Goal: Communication & Community: Answer question/provide support

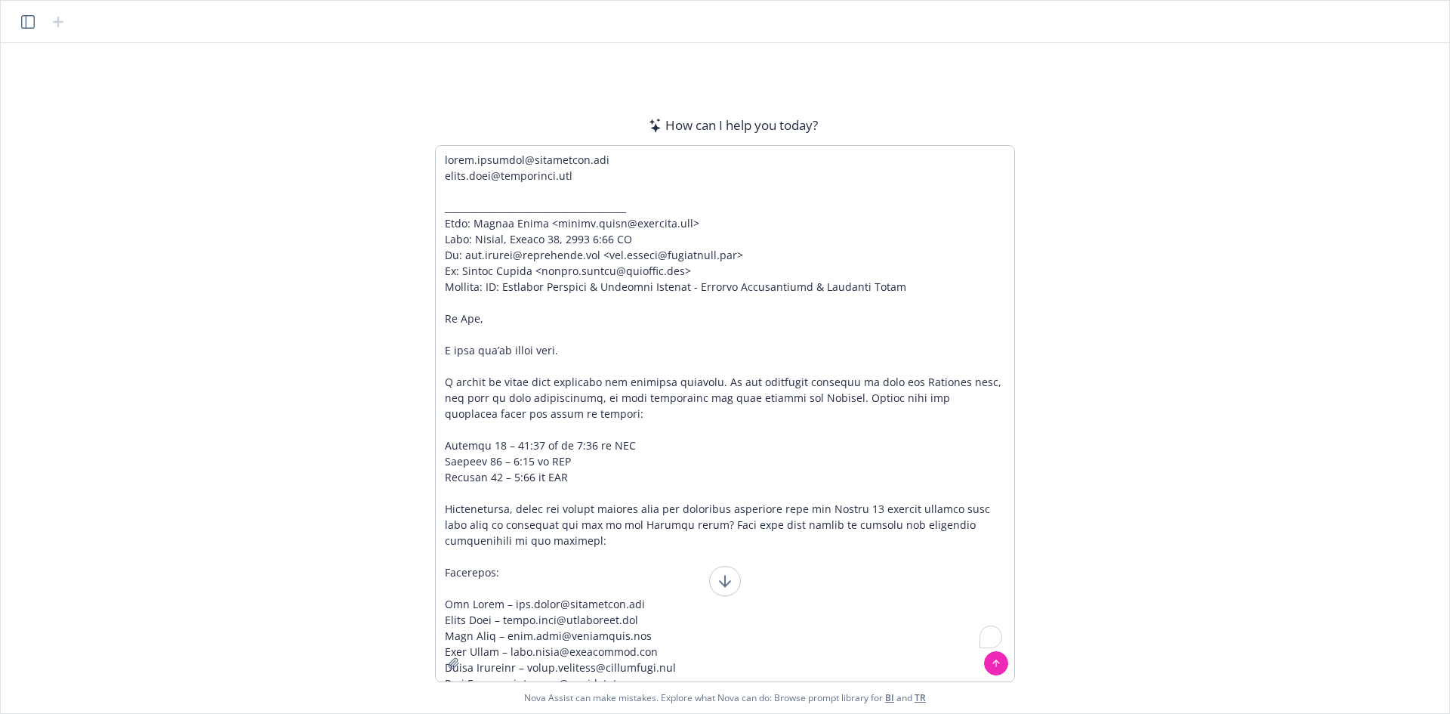
scroll to position [89, 0]
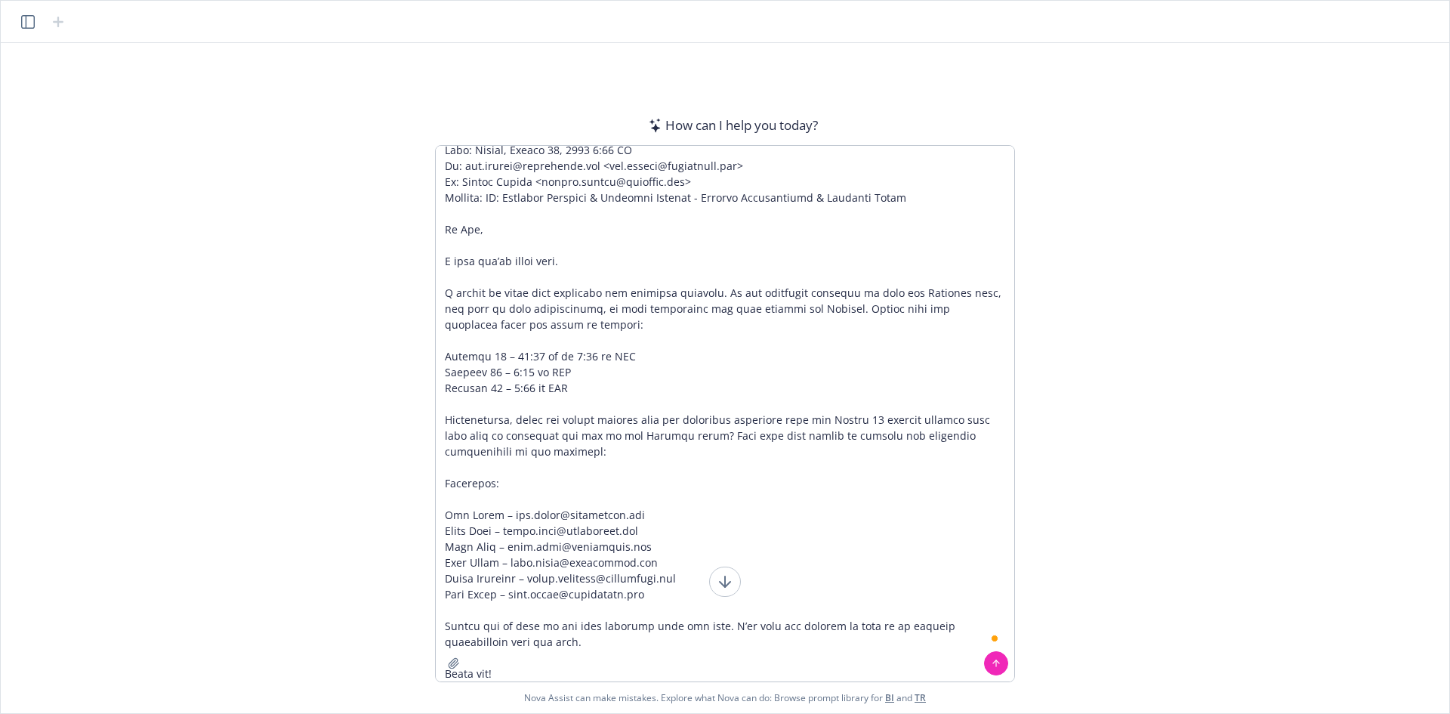
drag, startPoint x: 808, startPoint y: 187, endPoint x: 400, endPoint y: 143, distance: 410.1
click at [400, 143] on div "How can I help you [DATE]? I'm Nova Assist, your AI assistant at Newfront. Ask …" at bounding box center [725, 378] width 1449 height 670
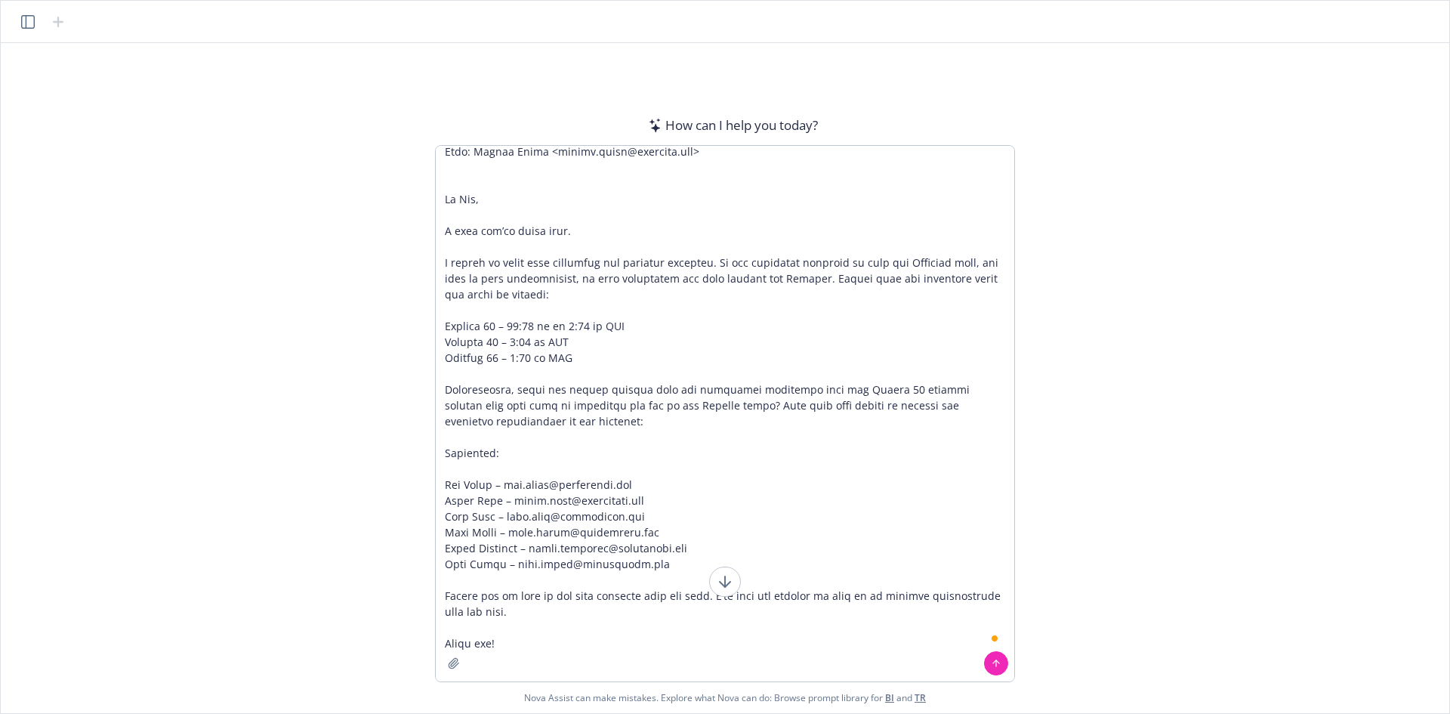
scroll to position [42, 0]
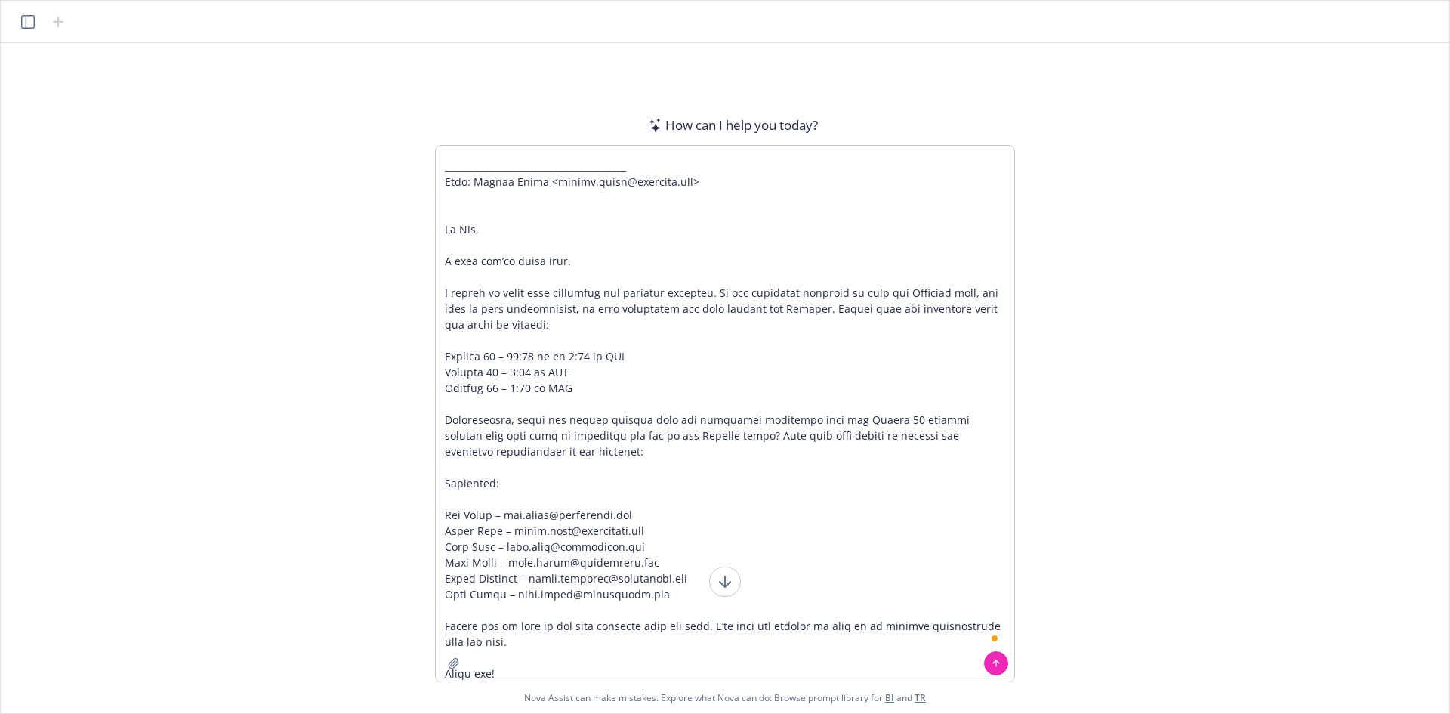
drag, startPoint x: 763, startPoint y: 175, endPoint x: 411, endPoint y: 134, distance: 354.3
click at [406, 133] on div "How can I help you [DATE]? I'm Nova Assist, your AI assistant at Newfront. Ask …" at bounding box center [725, 378] width 1449 height 670
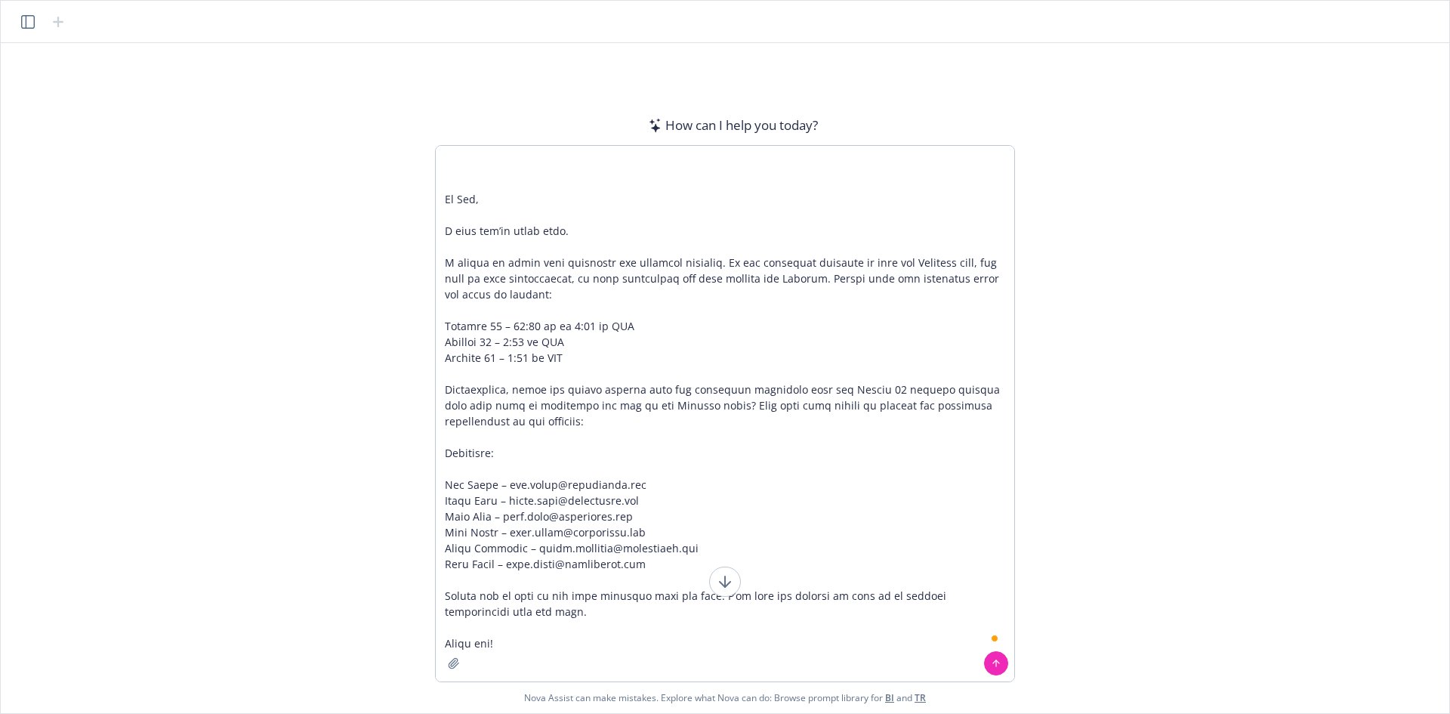
scroll to position [0, 0]
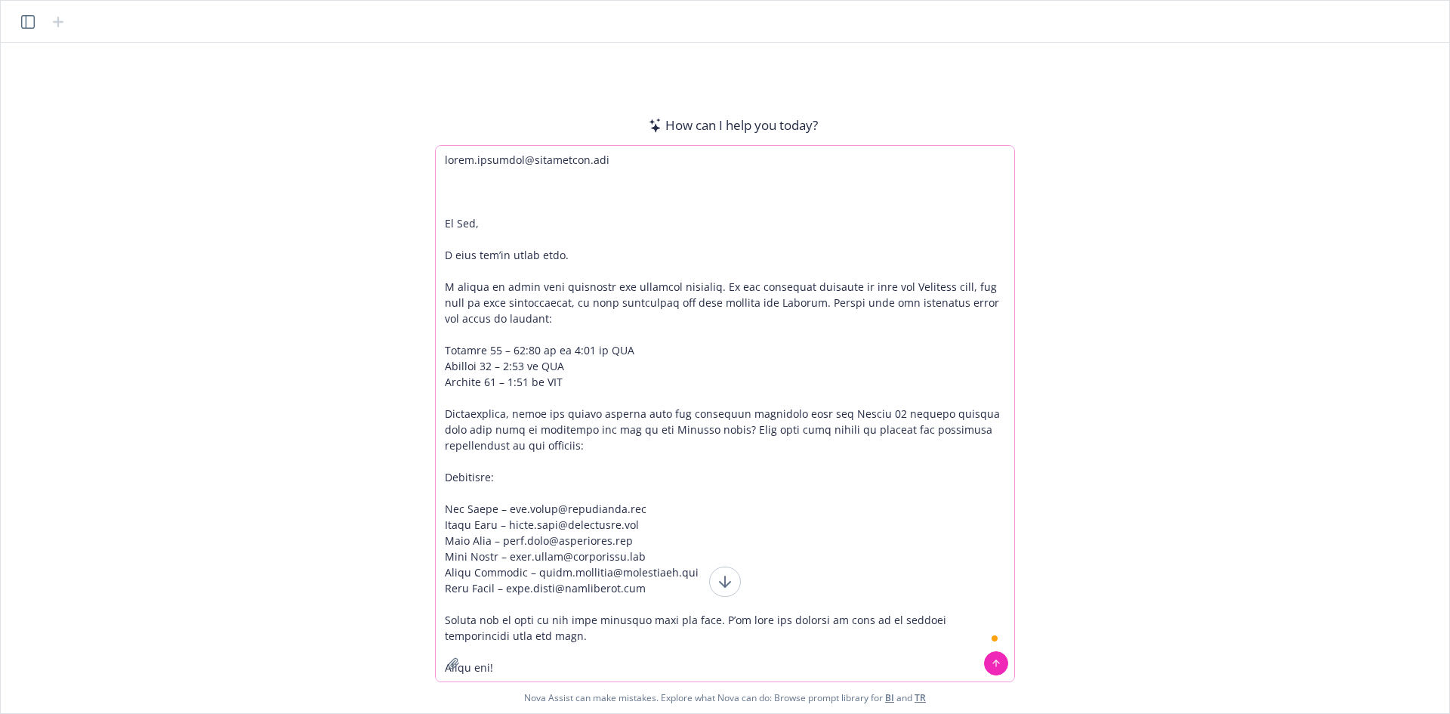
click at [622, 642] on textarea "To enrich screen reader interactions, please activate Accessibility in Grammarl…" at bounding box center [725, 413] width 579 height 535
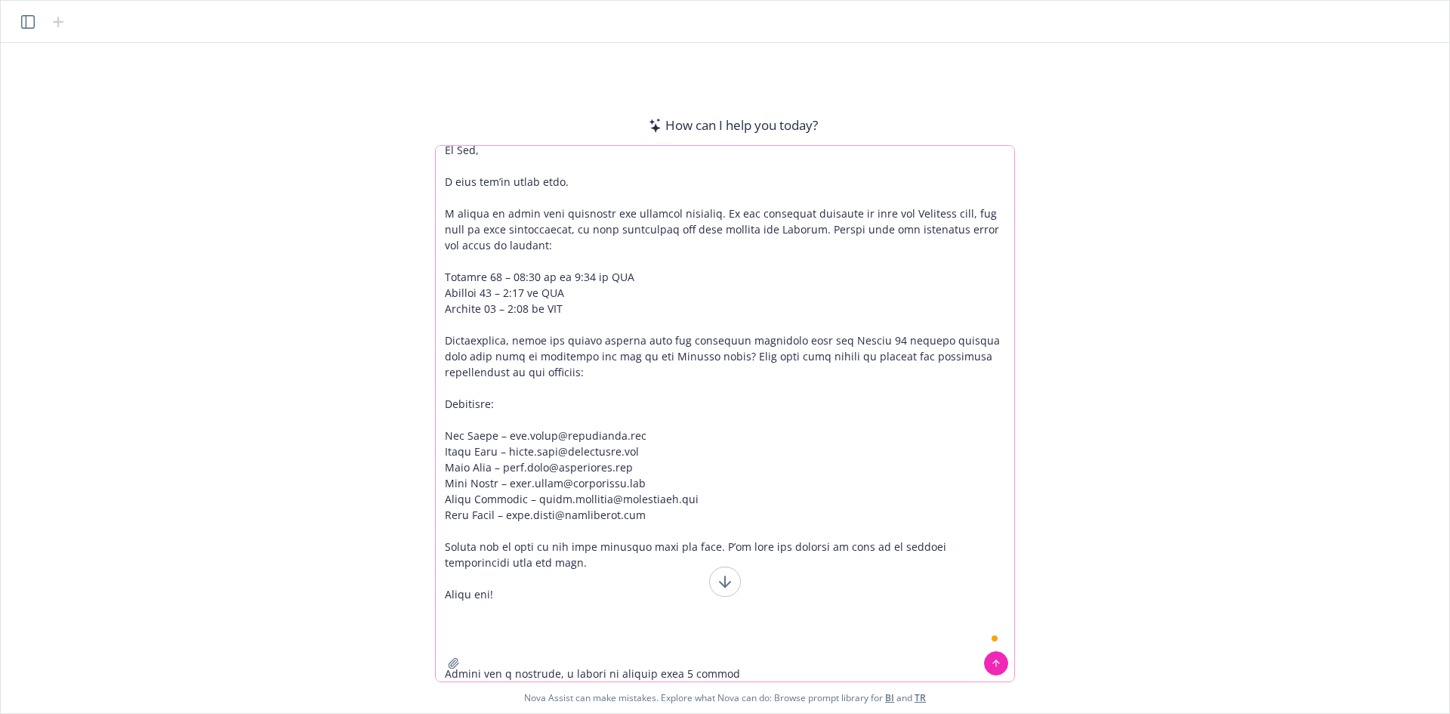
scroll to position [89, 0]
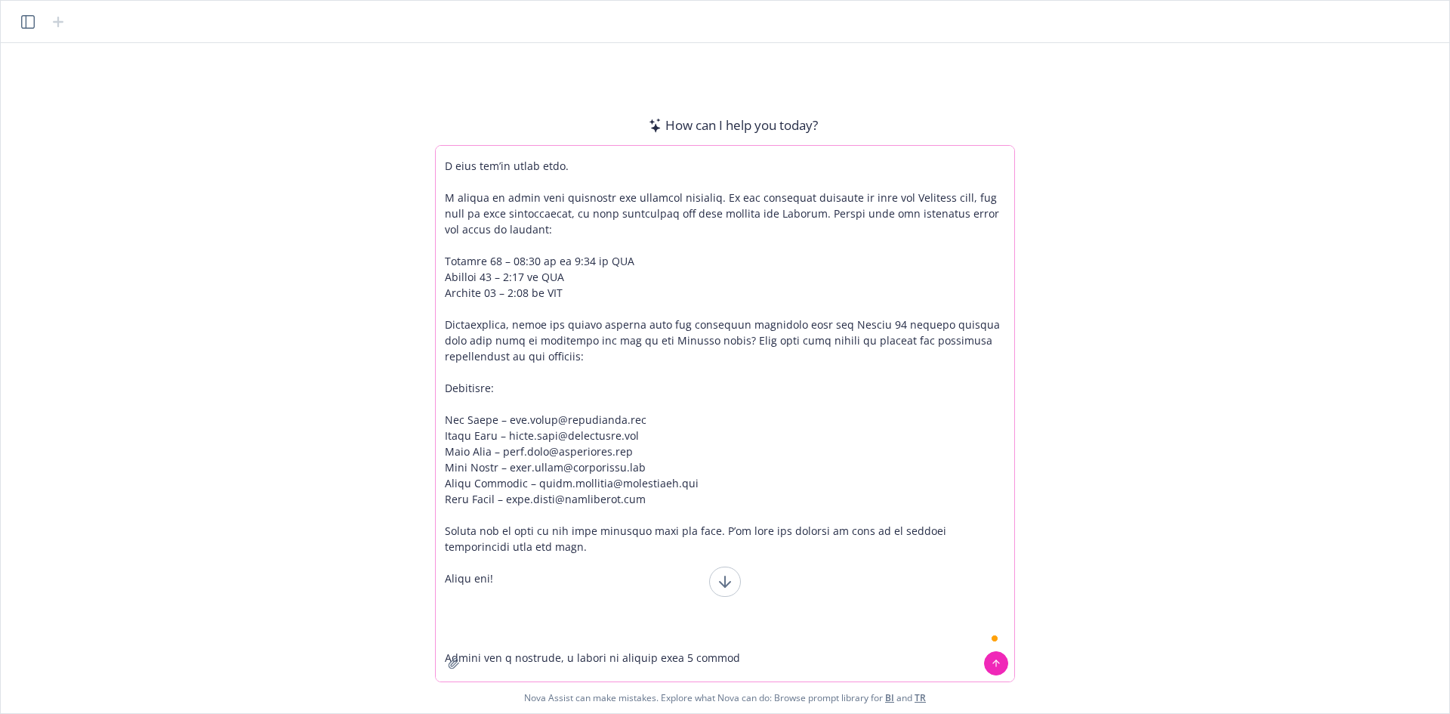
paste textarea "[PERSON_NAME][EMAIL_ADDRESS][PERSON_NAME][DOMAIN_NAME] [PERSON_NAME][DOMAIN_NAM…"
type textarea "lorem.ipsumdol@sitametcon.adi El Sed, D eius tem’in utlab etdo. M aliqua en adm…"
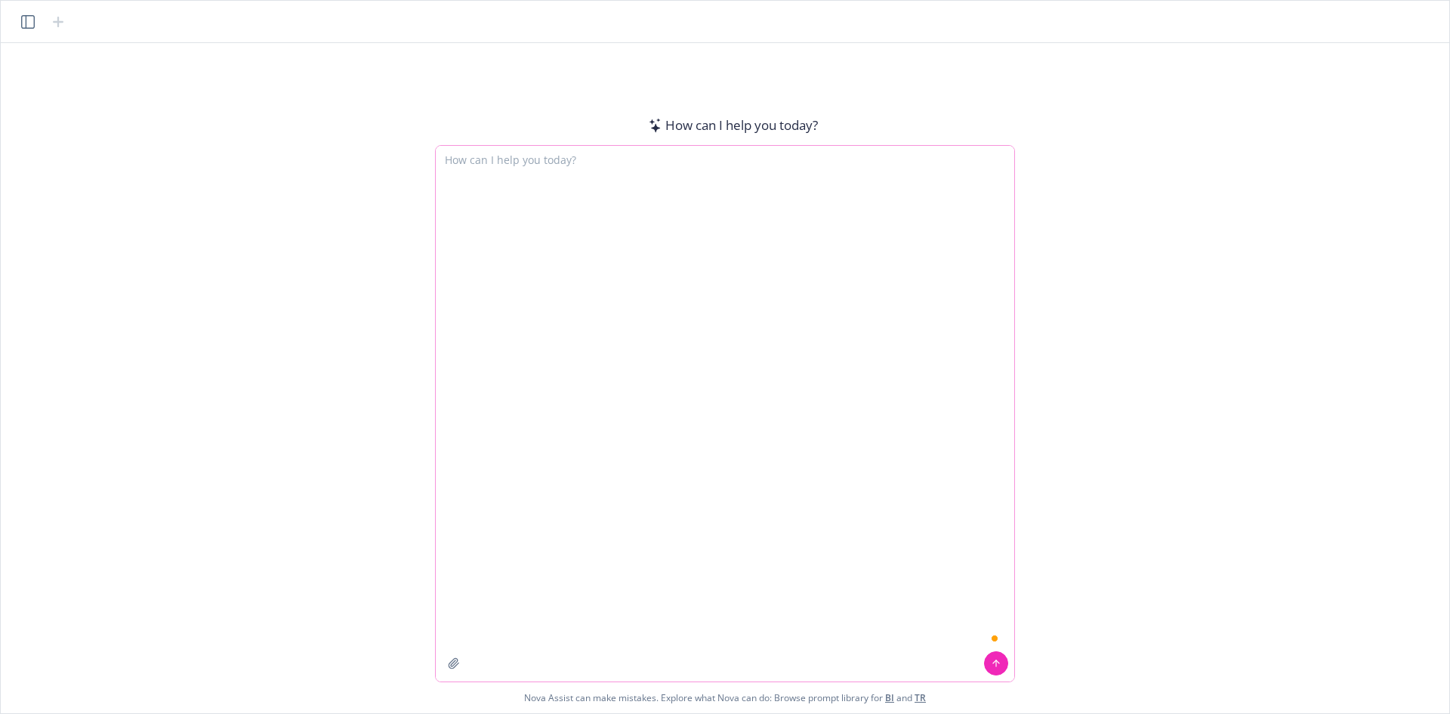
scroll to position [0, 0]
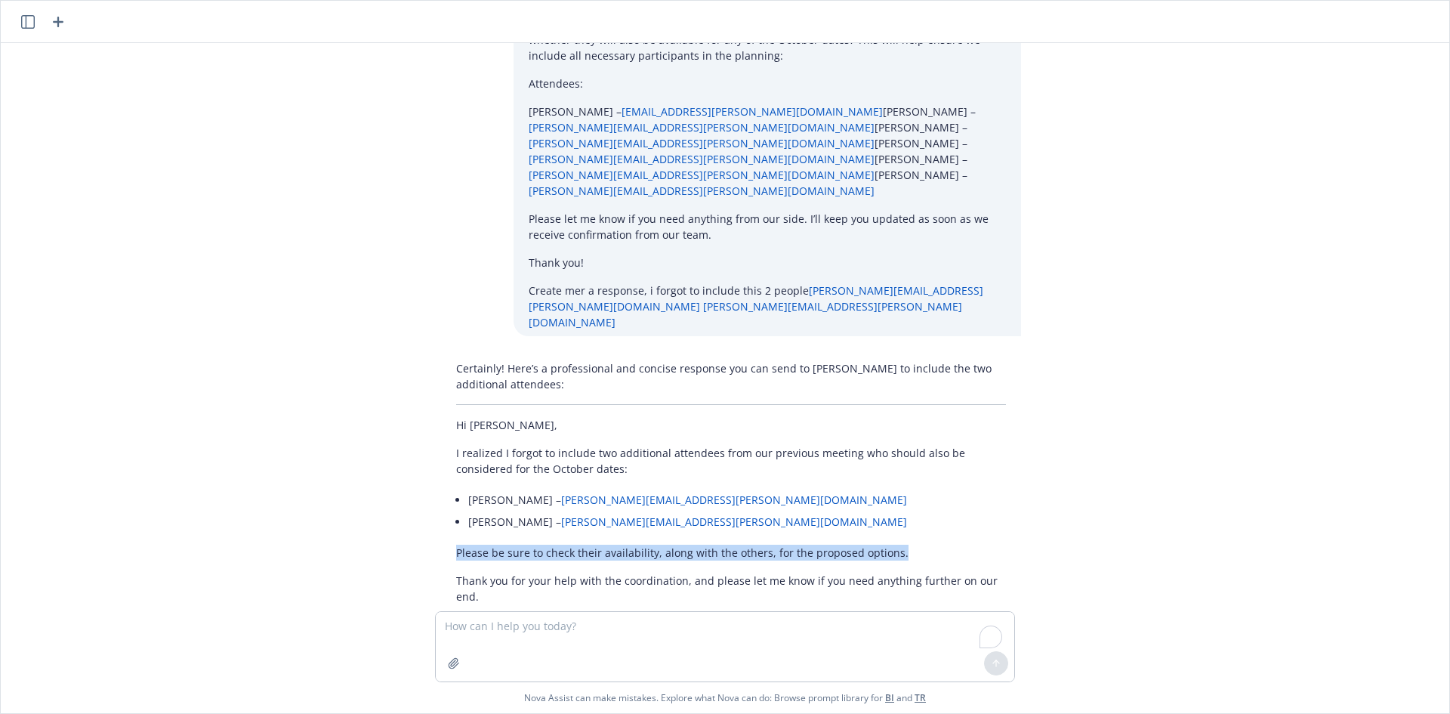
drag, startPoint x: 449, startPoint y: 495, endPoint x: 903, endPoint y: 489, distance: 453.9
click at [903, 489] on div "Certainly! Here’s a professional and concise response you can send to Kim to in…" at bounding box center [731, 504] width 580 height 300
copy p "Please be sure to check their availability, along with the others, for the prop…"
click at [711, 634] on textarea "To enrich screen reader interactions, please activate Accessibility in Grammarl…" at bounding box center [725, 646] width 579 height 69
paste textarea "Please be sure to check their availability, along with the others, for the prop…"
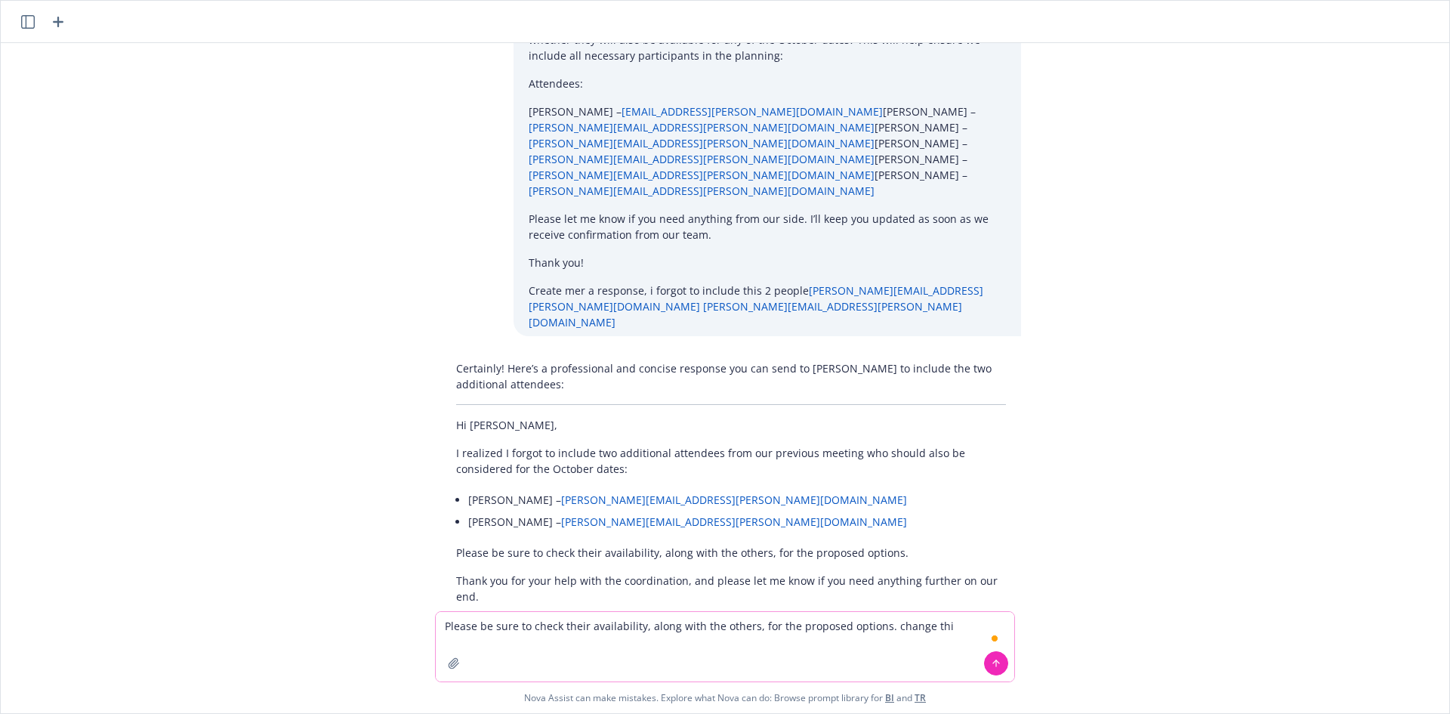
type textarea "Please be sure to check their availability, along with the others, for the prop…"
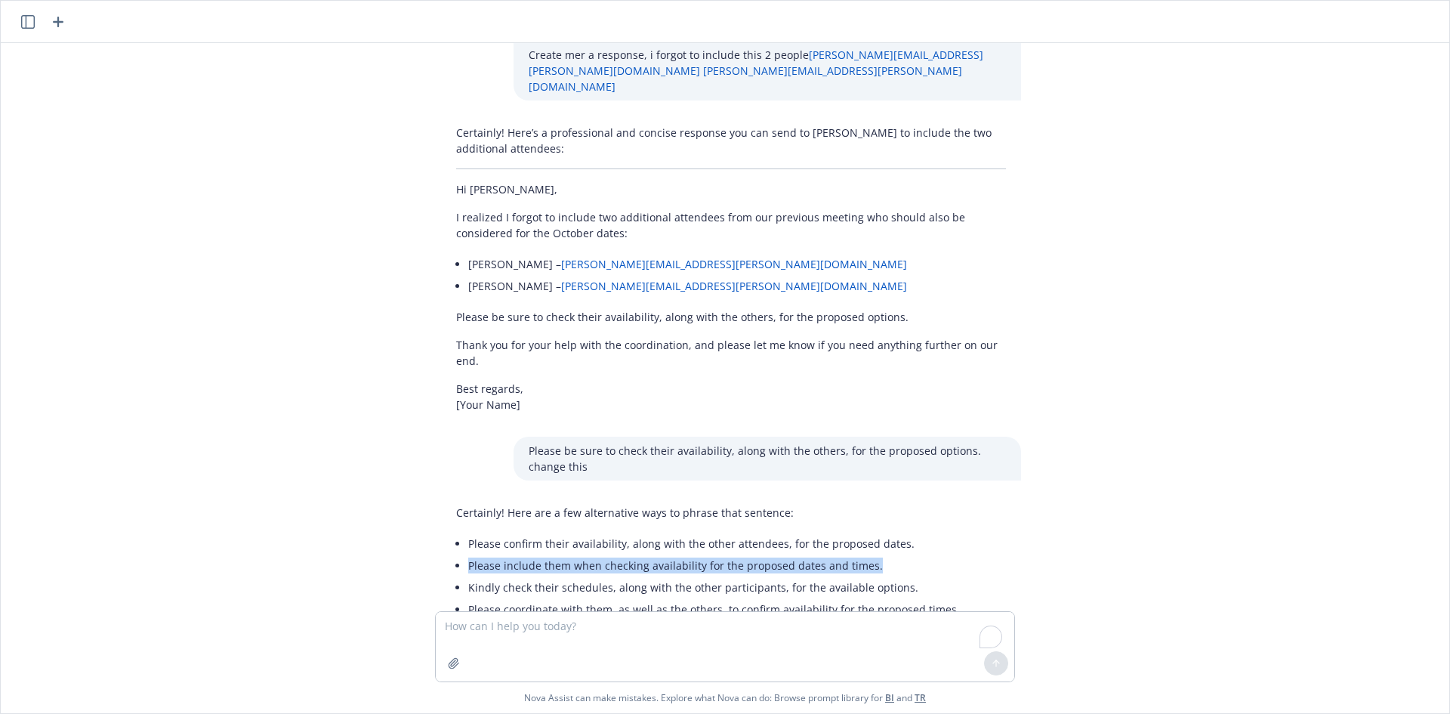
drag, startPoint x: 891, startPoint y: 492, endPoint x: 463, endPoint y: 478, distance: 428.5
click at [468, 554] on li "Please include them when checking availability for the proposed dates and times." at bounding box center [714, 565] width 492 height 22
copy li "Please include them when checking availability for the proposed dates and times."
click at [548, 625] on textarea "To enrich screen reader interactions, please activate Accessibility in Grammarl…" at bounding box center [725, 646] width 579 height 69
paste textarea "Please include them when checking availability for the proposed dates and times."
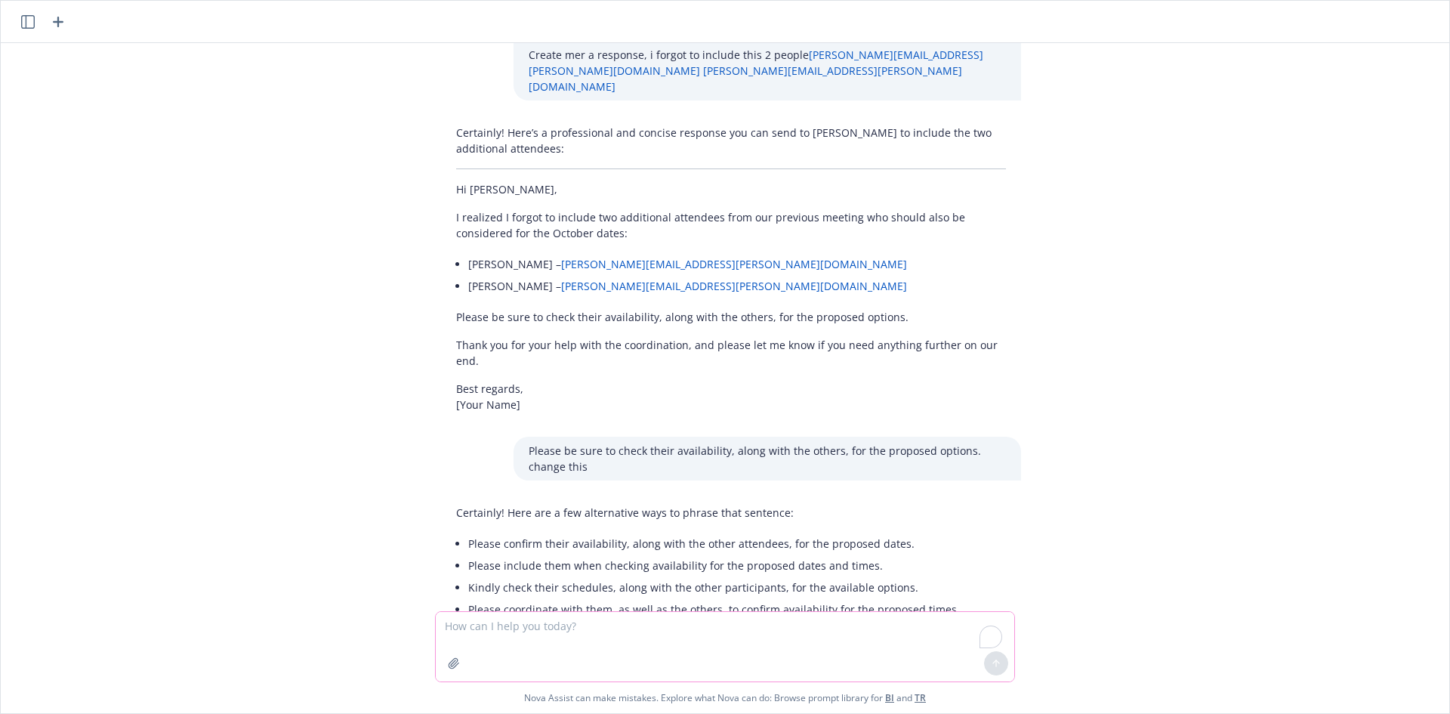
type textarea "Please include them when checking availability for the proposed dates and times."
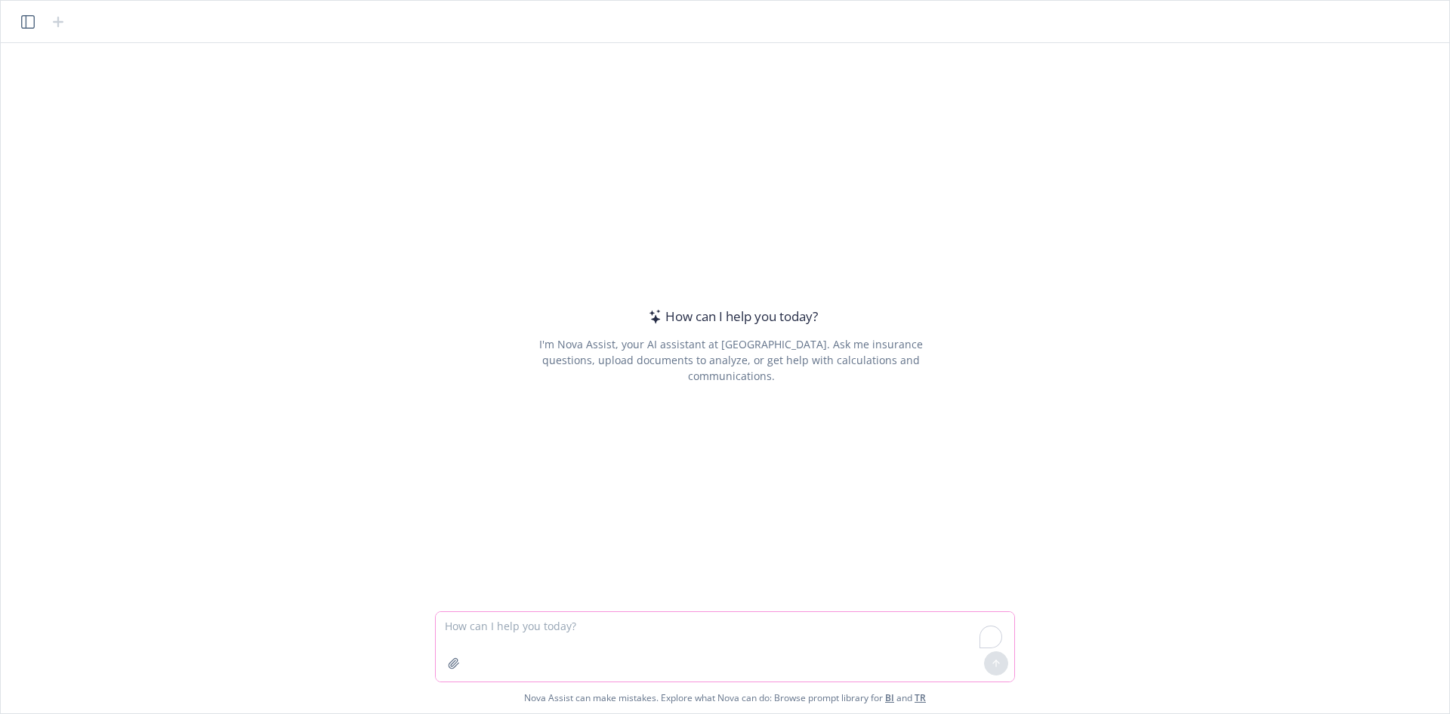
paste textarea "Please include them when checking availability for the proposed dates and times."
click at [544, 621] on textarea "To enrich screen reader interactions, please activate Accessibility in Grammarl…" at bounding box center [725, 646] width 579 height 69
type textarea "Please include them when checking availability for the proposed dates and times."
click at [655, 647] on textarea "To enrich screen reader interactions, please activate Accessibility in Grammarl…" at bounding box center [725, 646] width 579 height 69
paste textarea "Hi [PERSON_NAME], I hope you’re doing well. I wanted to touch base regarding ou…"
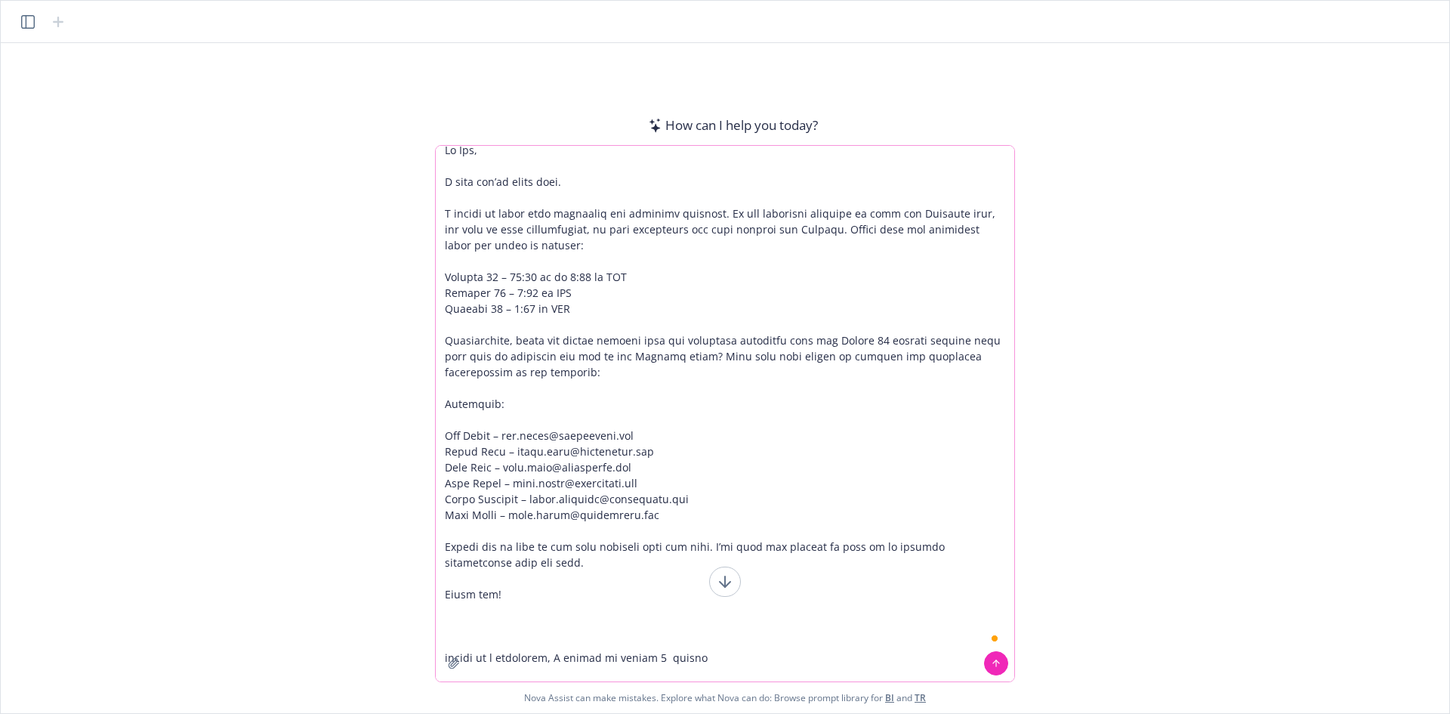
scroll to position [10, 0]
paste textarea "[PERSON_NAME][EMAIL_ADDRESS][PERSON_NAME][DOMAIN_NAME] [PERSON_NAME][DOMAIN_NAM…"
type textarea "Hi Kim, I hope you’re doing well. I wanted to touch base regarding our upcoming…"
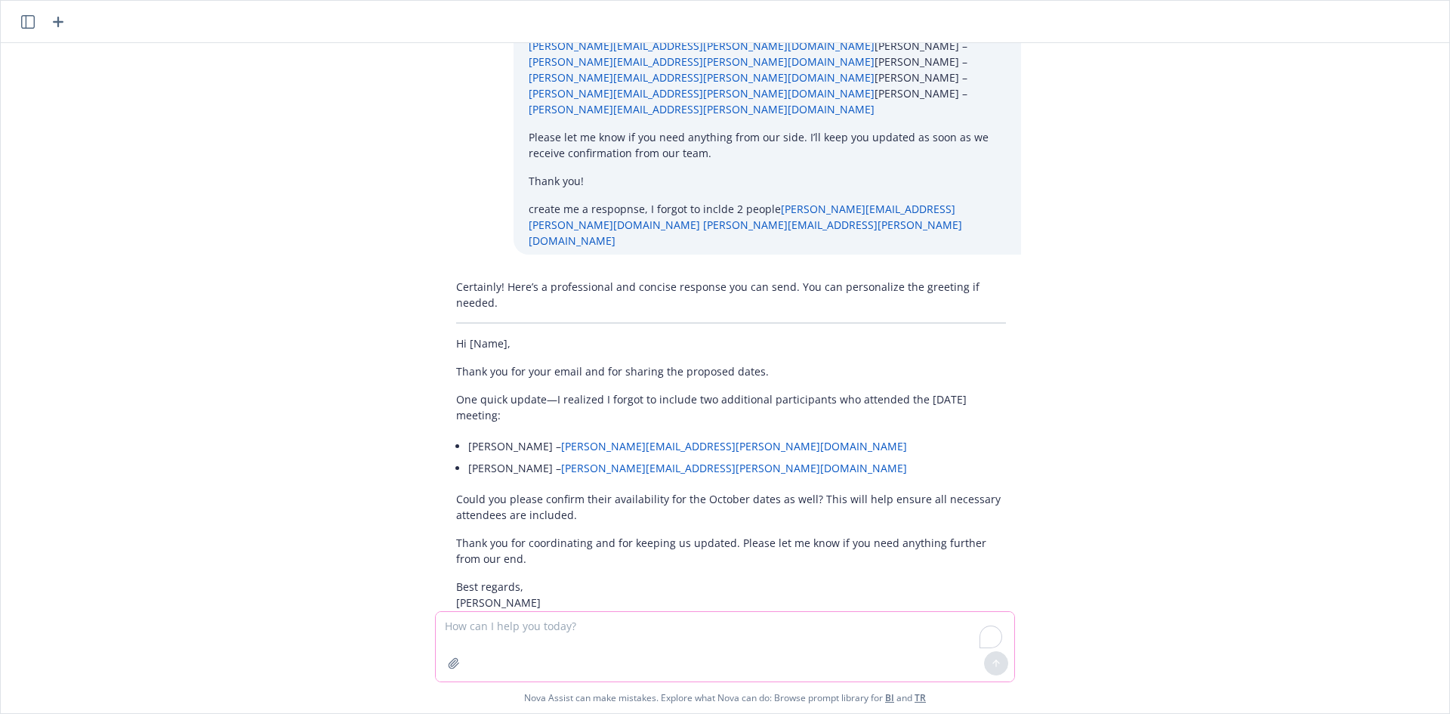
scroll to position [273, 0]
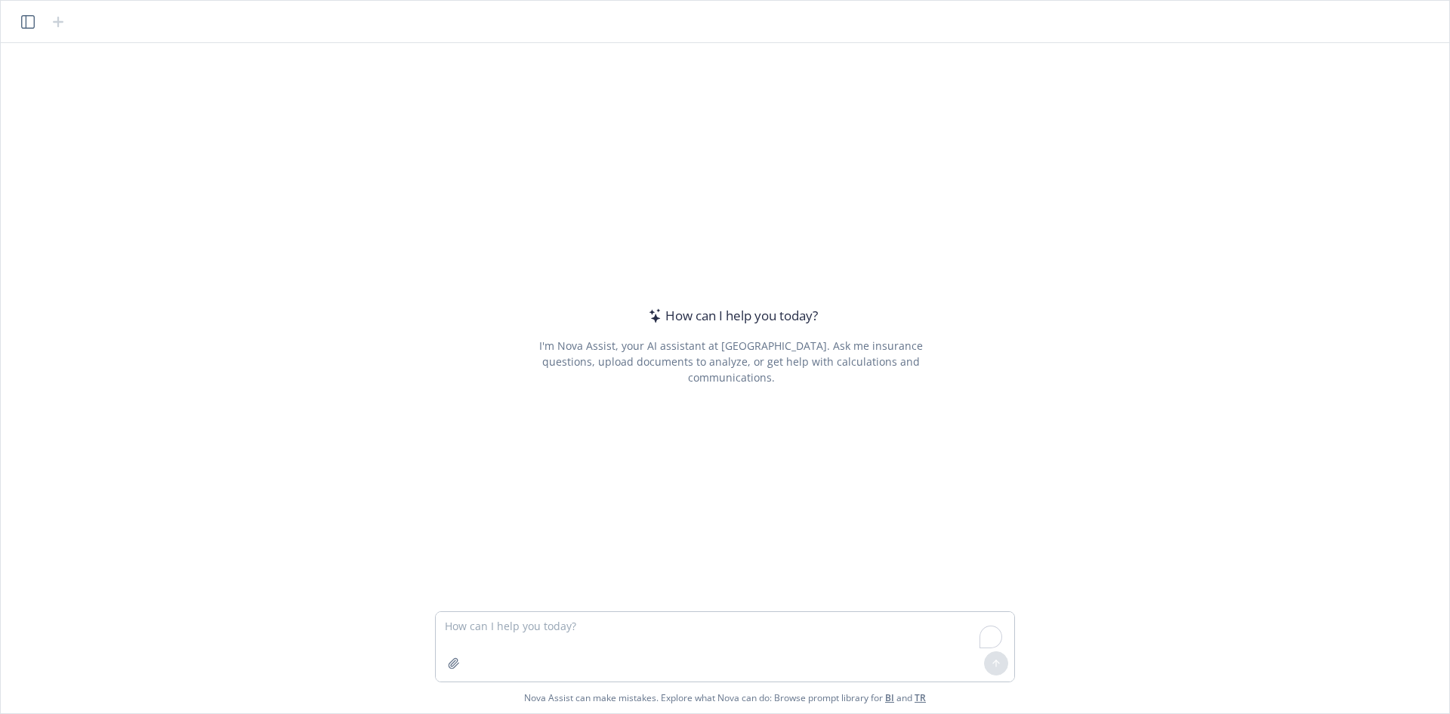
drag, startPoint x: 0, startPoint y: 0, endPoint x: 629, endPoint y: 622, distance: 884.9
click at [634, 606] on div at bounding box center [731, 602] width 1424 height 18
click at [628, 624] on textarea "To enrich screen reader interactions, please activate Accessibility in Grammarl…" at bounding box center [725, 646] width 579 height 69
click at [628, 636] on textarea "To enrich screen reader interactions, please activate Accessibility in Grammarl…" at bounding box center [725, 646] width 579 height 69
paste textarea "[PERSON_NAME][EMAIL_ADDRESS][PERSON_NAME][DOMAIN_NAME] [PERSON_NAME][DOMAIN_NAM…"
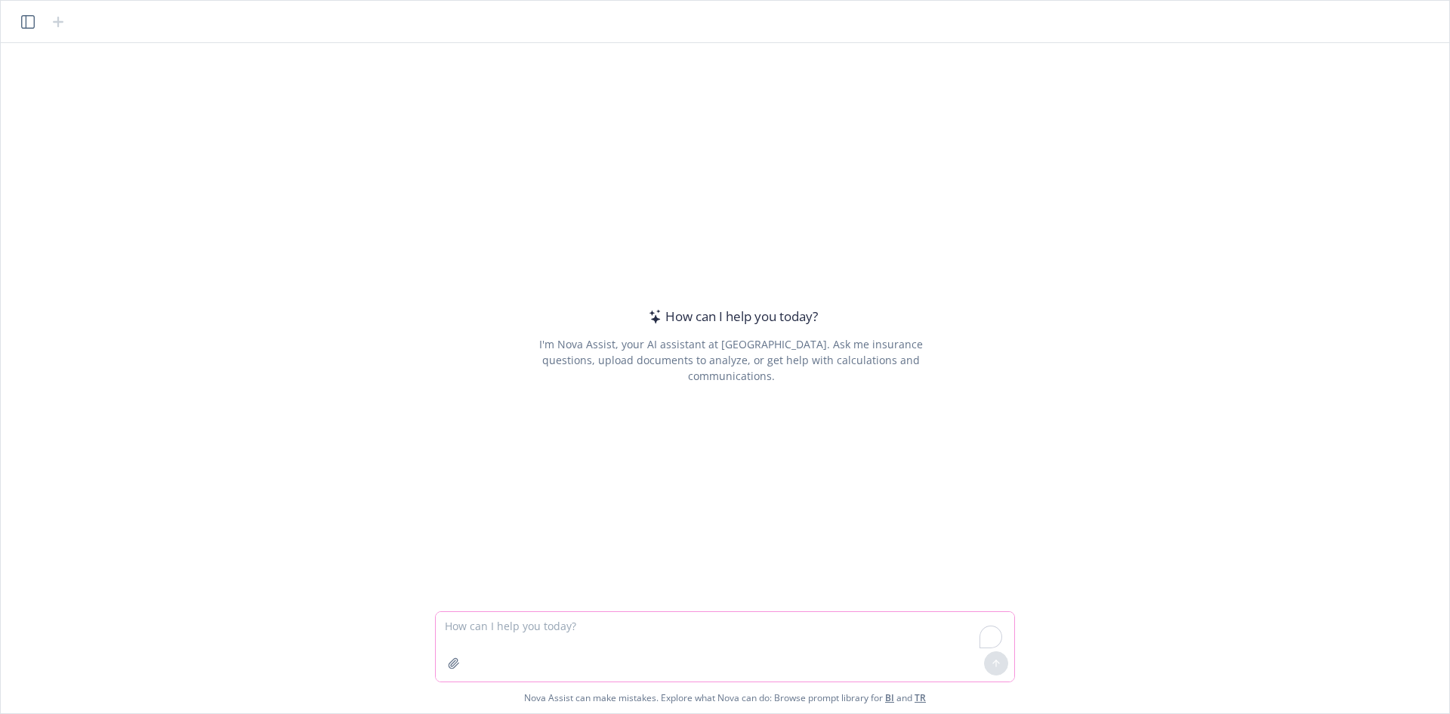
type textarea "[PERSON_NAME][EMAIL_ADDRESS][PERSON_NAME][DOMAIN_NAME] [PERSON_NAME][DOMAIN_NAM…"
paste textarea "Hi [PERSON_NAME], I hope you’re doing well. I wanted to touch base regarding ou…"
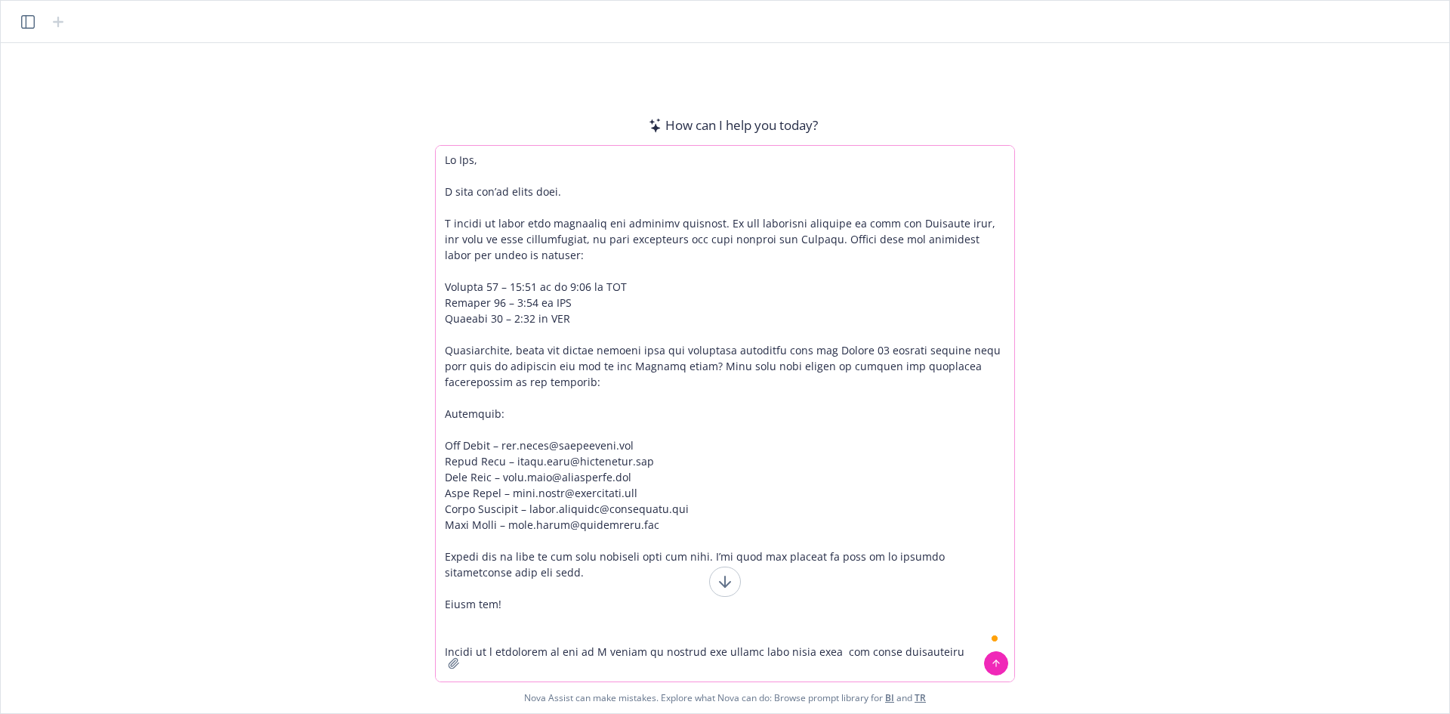
type textarea "Lo Ips, D sita con’ad elits doei. T incidi ut labor etdo magnaaliq eni adminimv…"
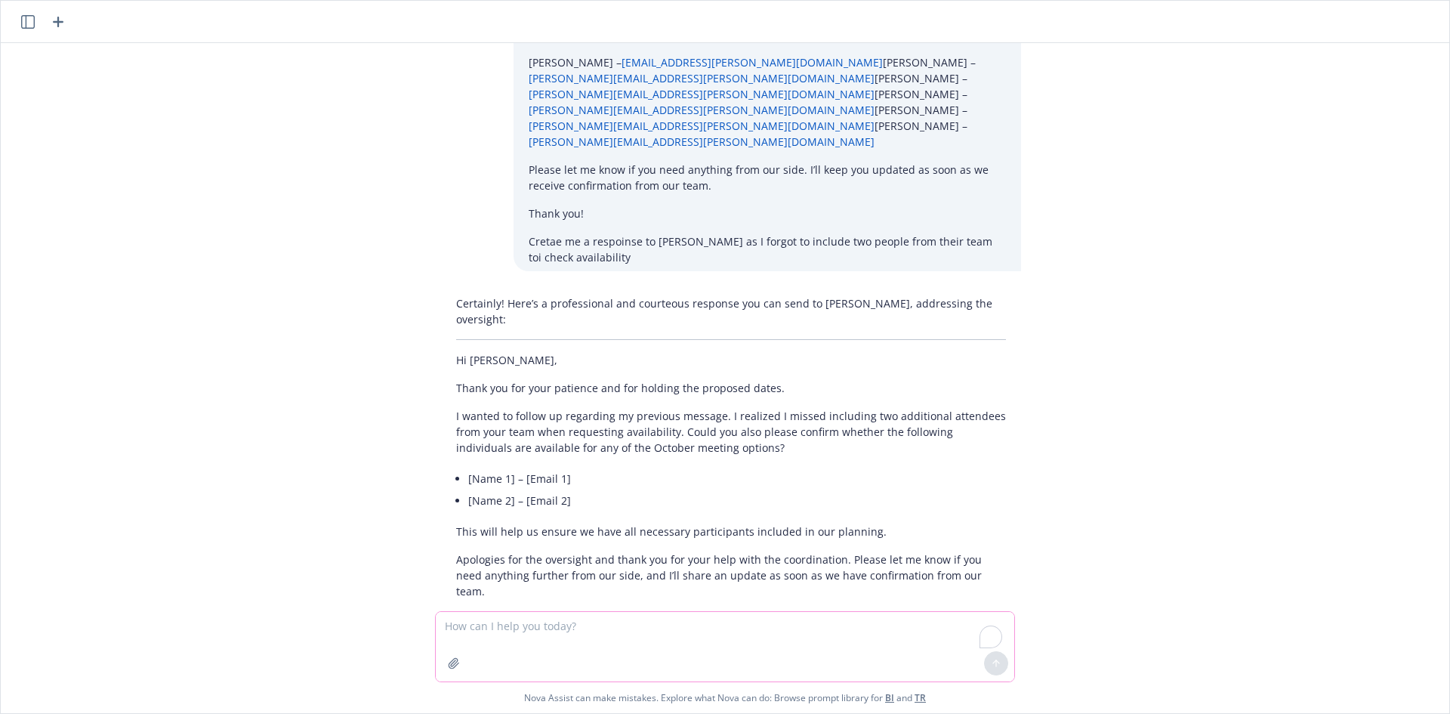
scroll to position [261, 0]
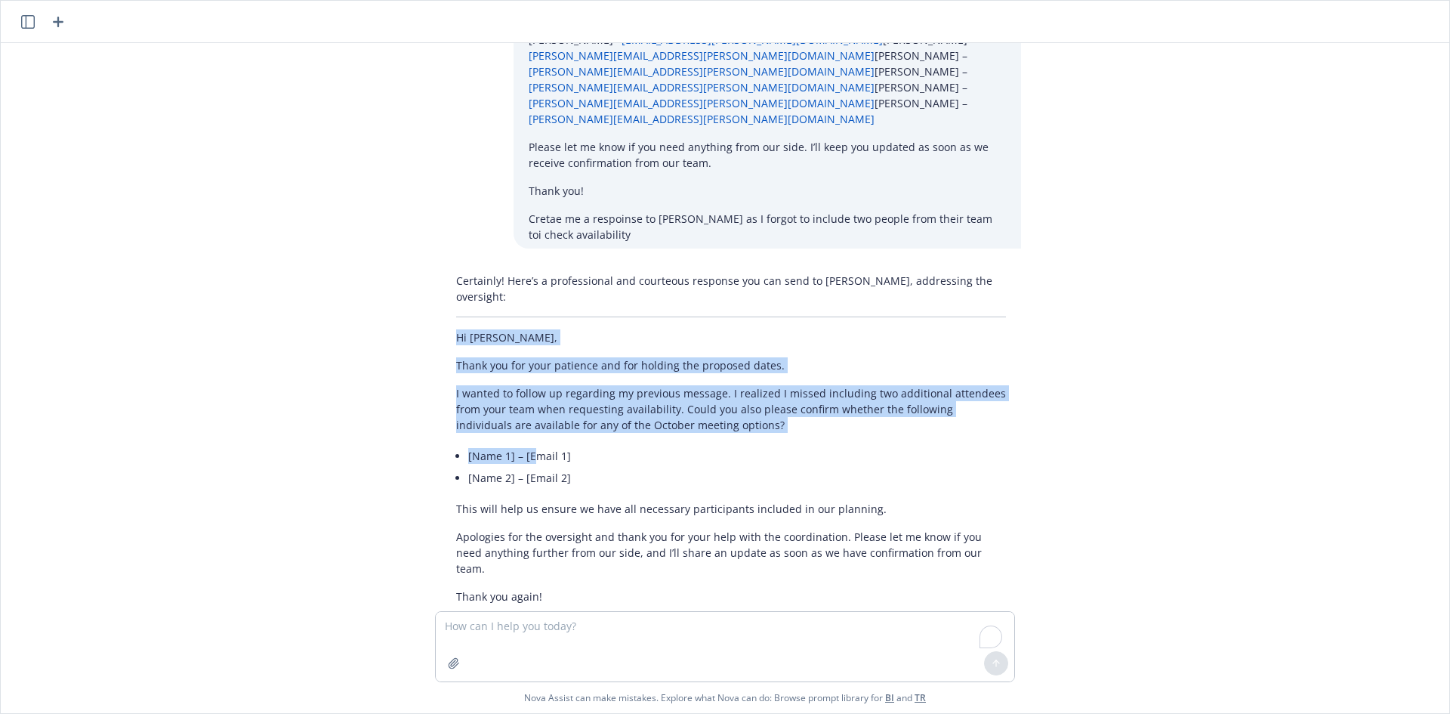
drag, startPoint x: 443, startPoint y: 267, endPoint x: 530, endPoint y: 390, distance: 151.1
click at [530, 390] on div "Certainly! Here’s a professional and courteous response you can send to [PERSON…" at bounding box center [731, 460] width 580 height 387
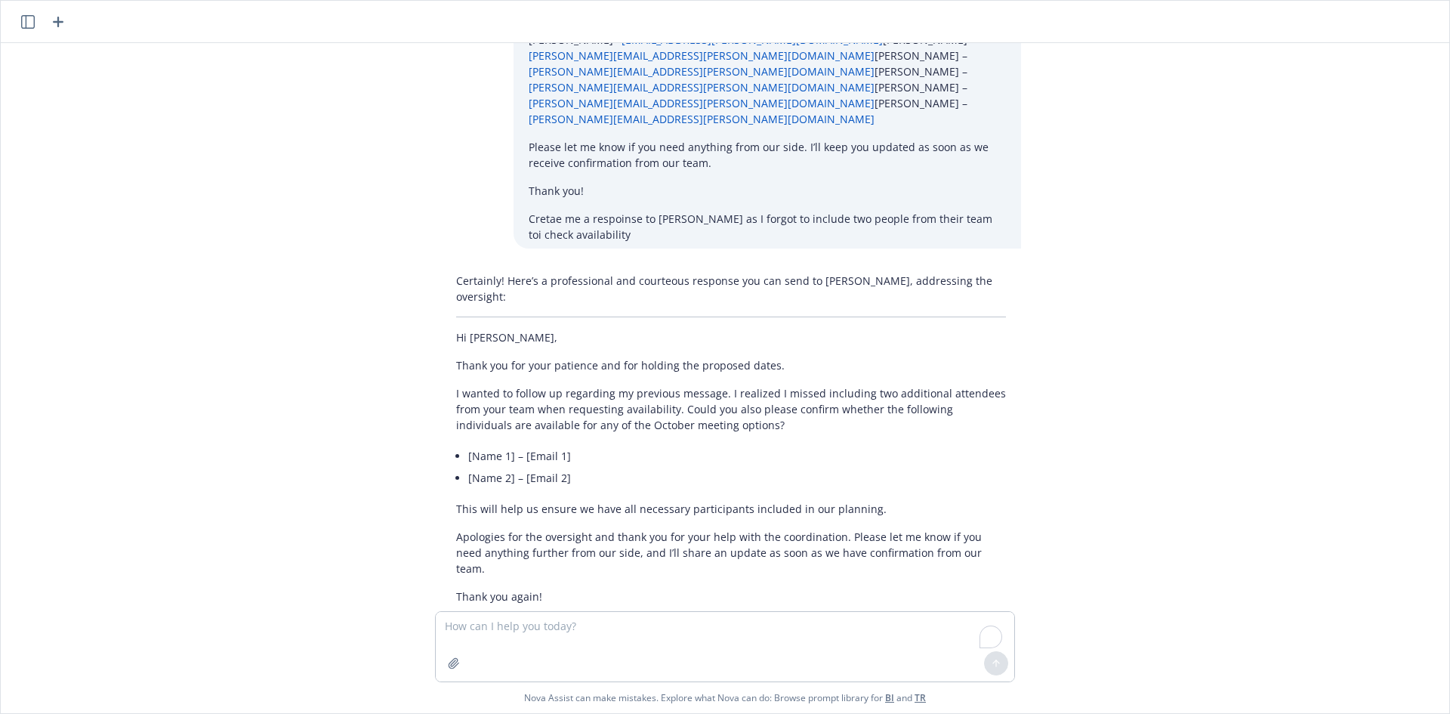
click at [659, 467] on li "[Name 2] – [Email 2]" at bounding box center [737, 478] width 538 height 22
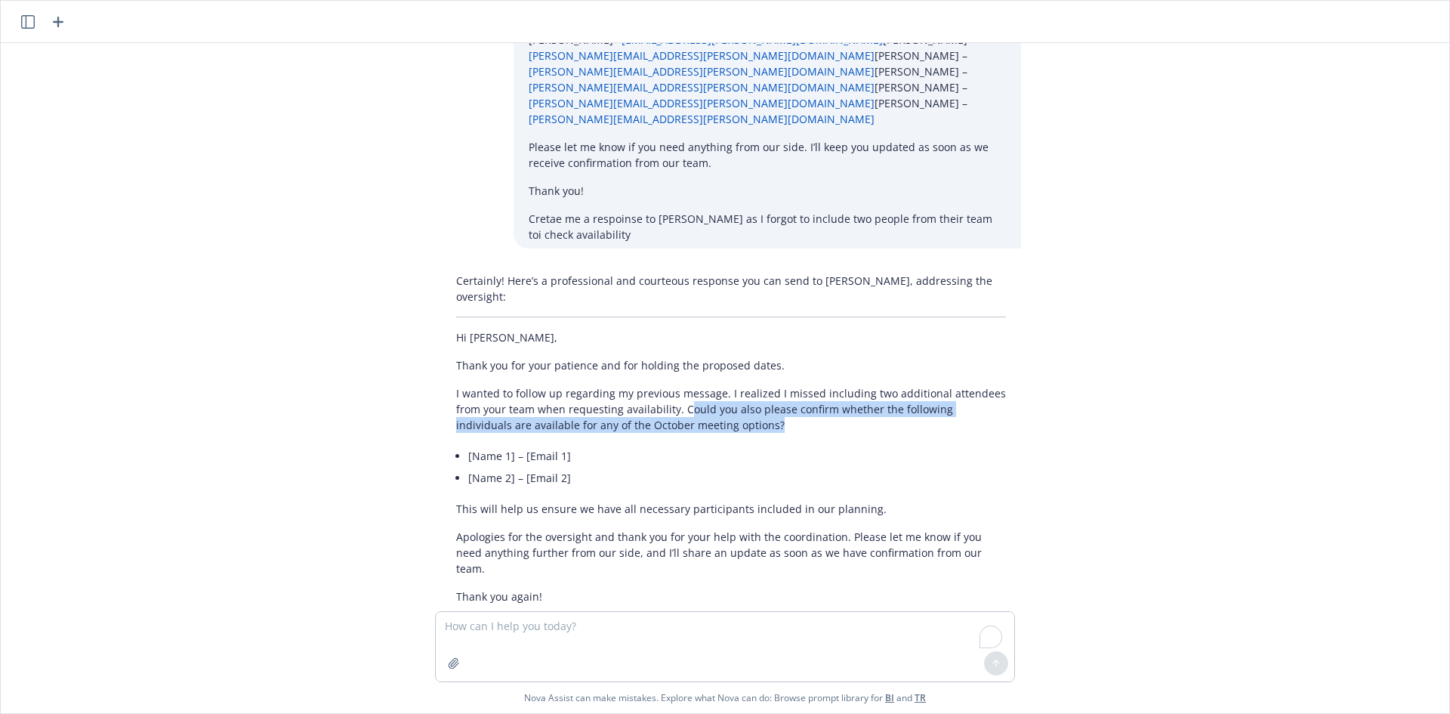
drag, startPoint x: 677, startPoint y: 348, endPoint x: 714, endPoint y: 364, distance: 40.3
click at [714, 385] on p "I wanted to follow up regarding my previous message. I realized I missed includ…" at bounding box center [731, 409] width 550 height 48
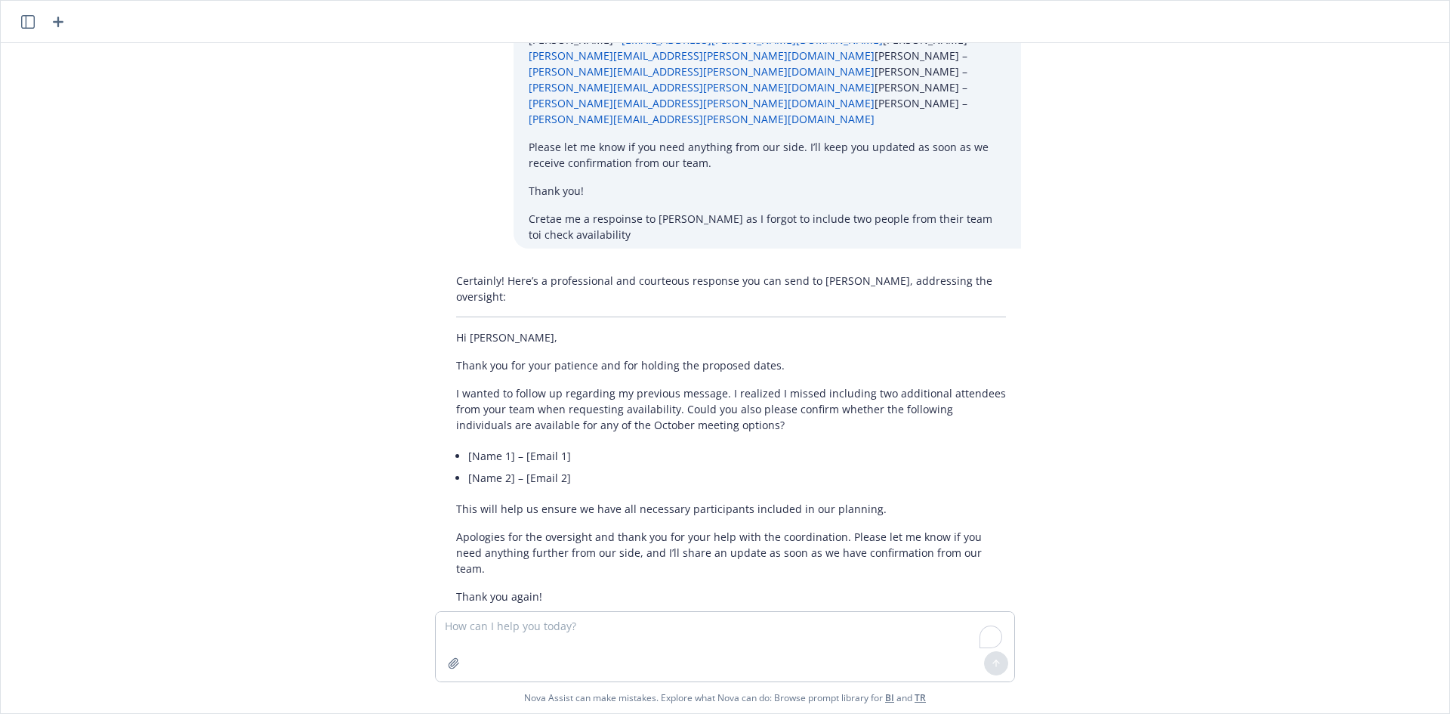
click at [714, 467] on li "[Name 2] – [Email 2]" at bounding box center [737, 478] width 538 height 22
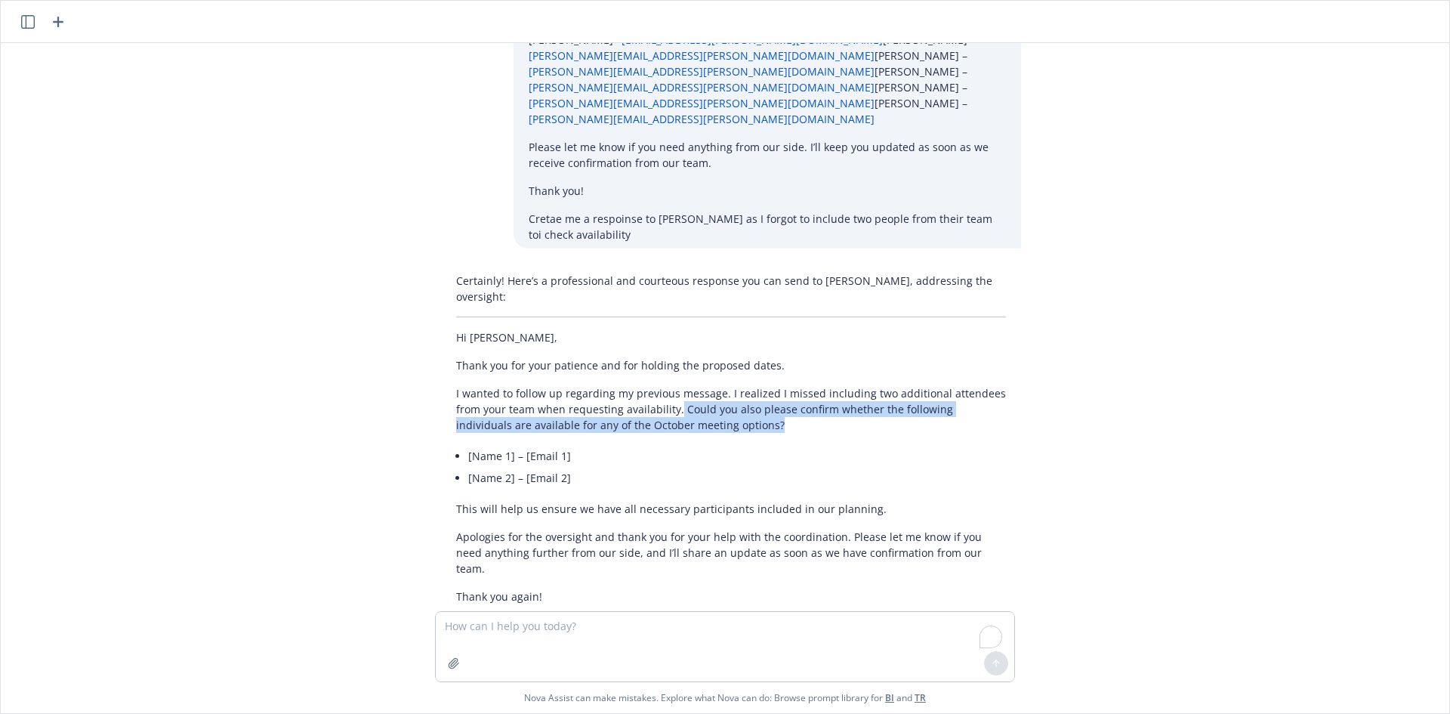
drag, startPoint x: 671, startPoint y: 346, endPoint x: 721, endPoint y: 369, distance: 55.8
click at [721, 369] on div "Certainly! Here’s a professional and courteous response you can send to [PERSON…" at bounding box center [731, 460] width 580 height 387
copy p "Could you also please confirm whether the following individuals are available f…"
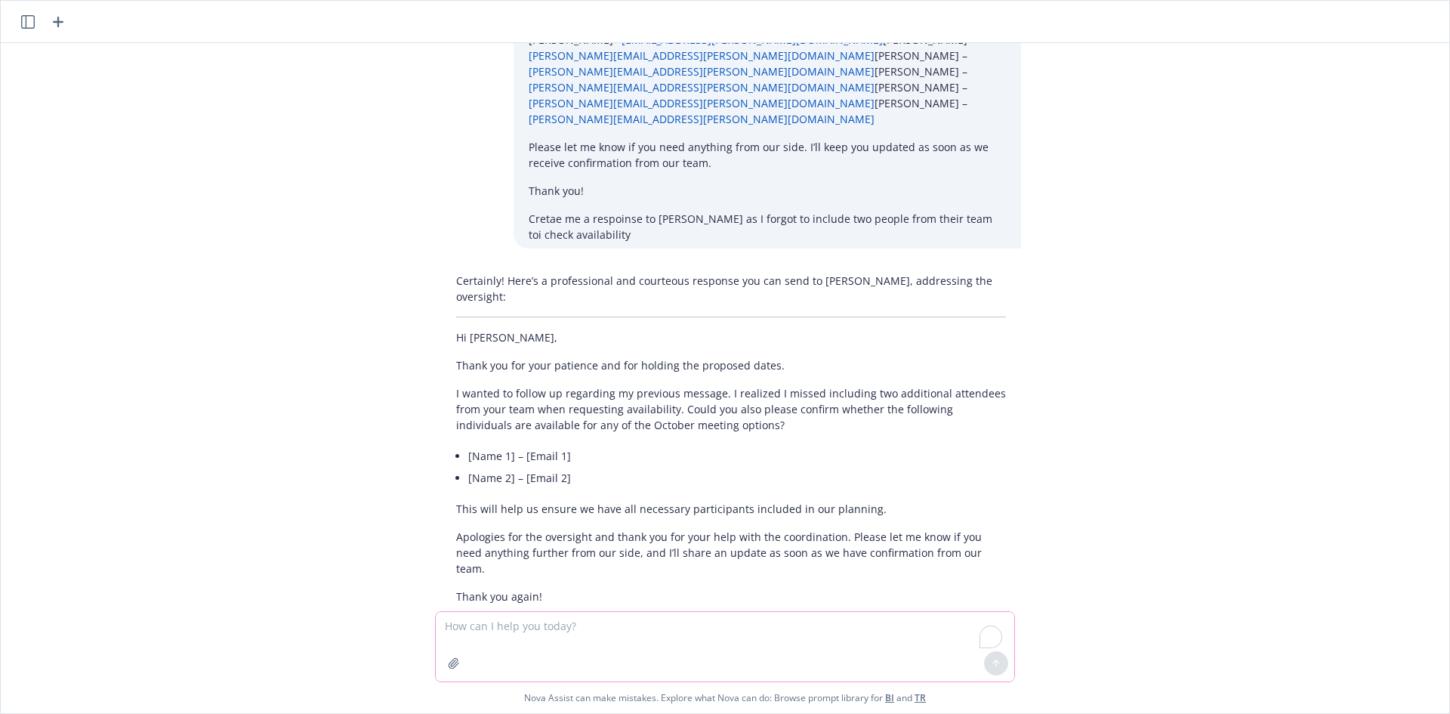
click at [563, 622] on textarea "To enrich screen reader interactions, please activate Accessibility in Grammarl…" at bounding box center [725, 646] width 579 height 69
paste textarea "Could you also please confirm whether the following individuals are available f…"
type textarea "Could you also please confirm whether the following individuals are available f…"
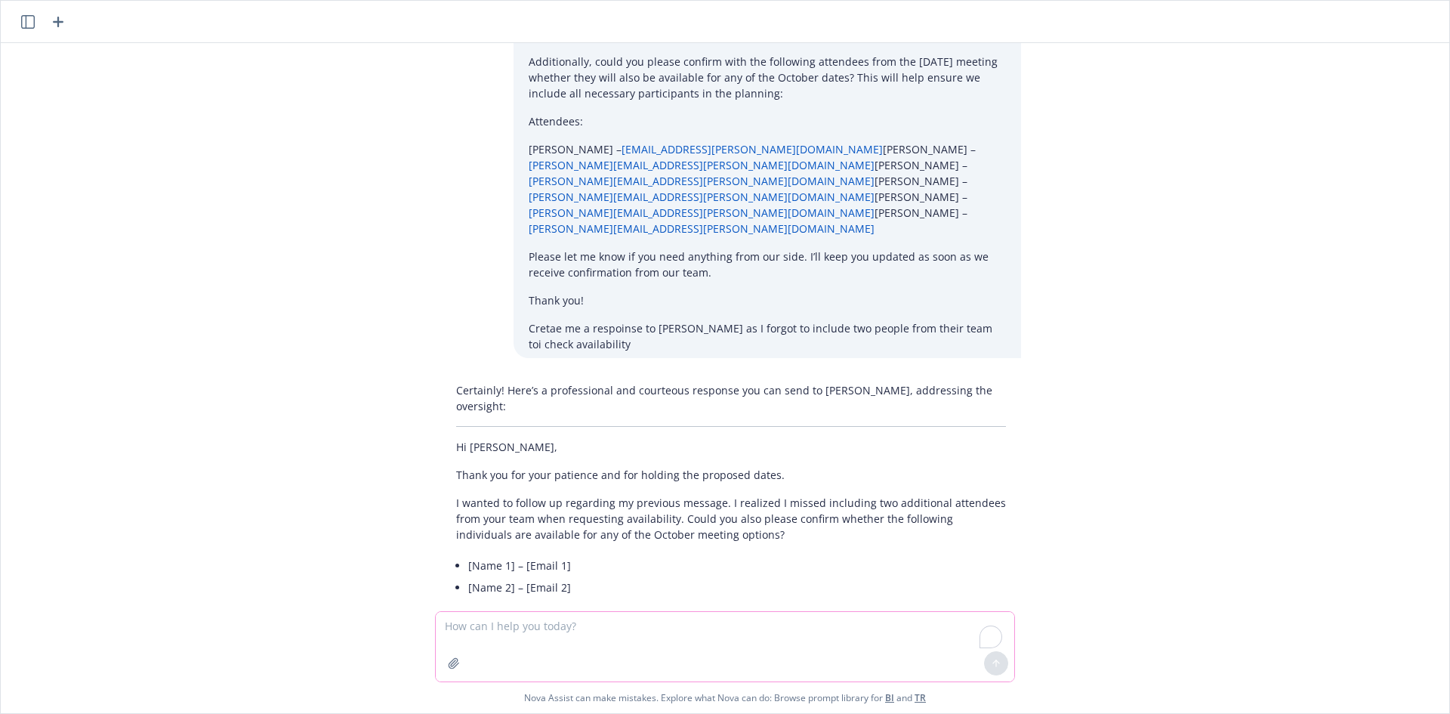
scroll to position [512, 0]
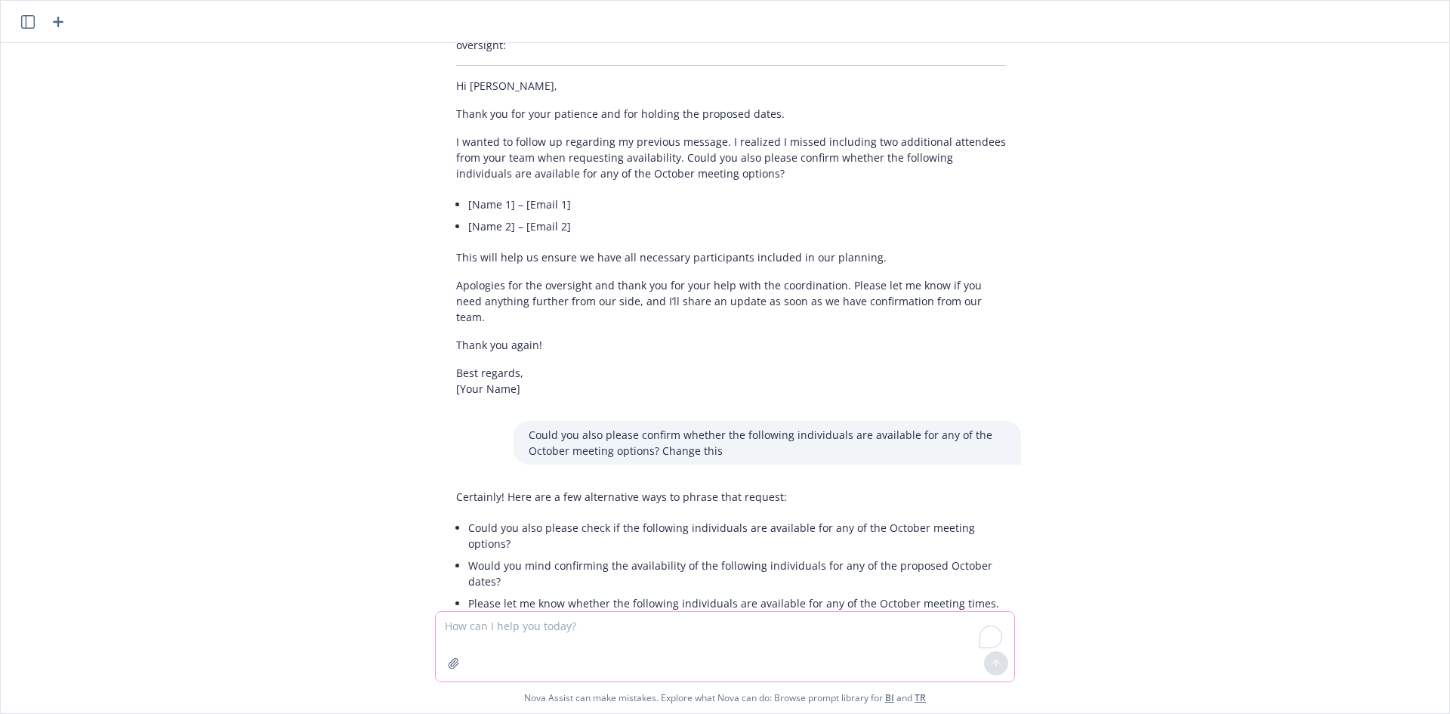
click at [600, 628] on textarea "To enrich screen reader interactions, please activate Accessibility in Grammarl…" at bounding box center [725, 646] width 579 height 69
type textarea "c"
type textarea "make it like include them when checking avialability"
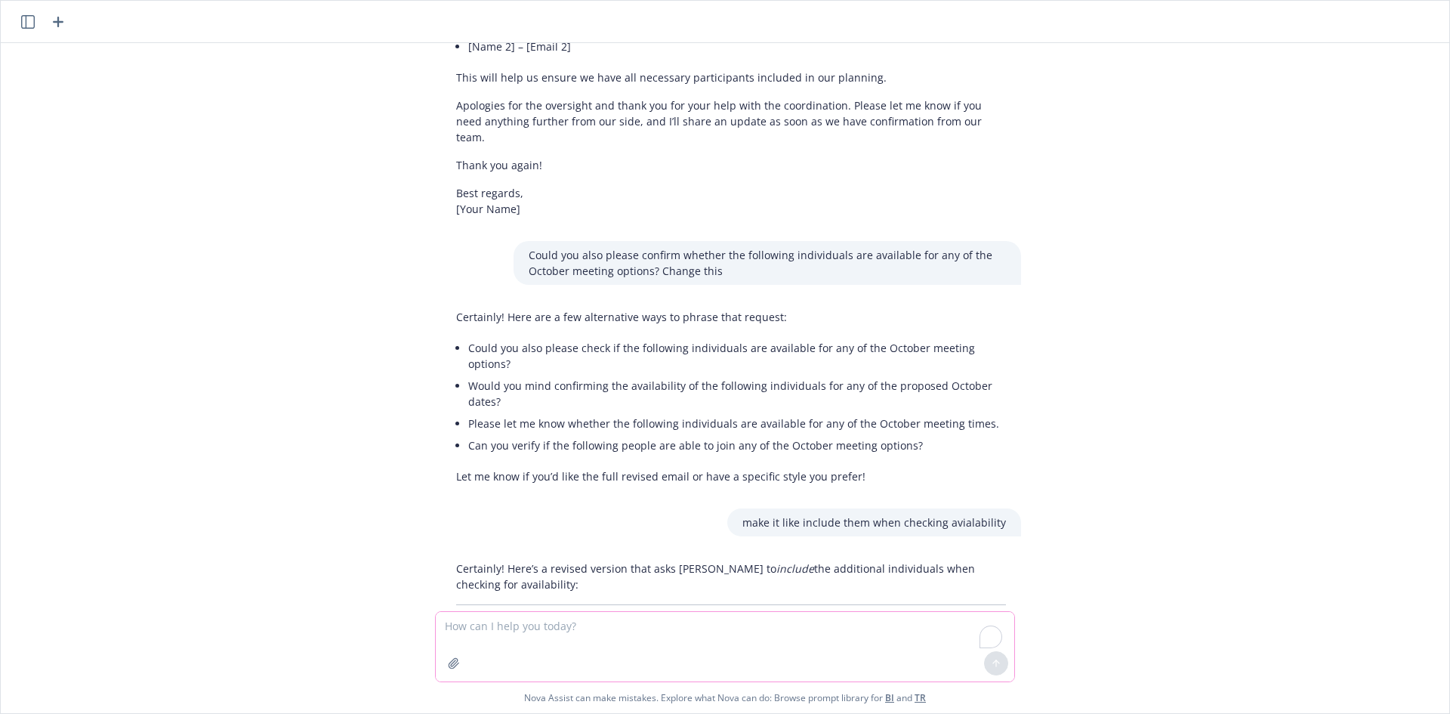
scroll to position [702, 0]
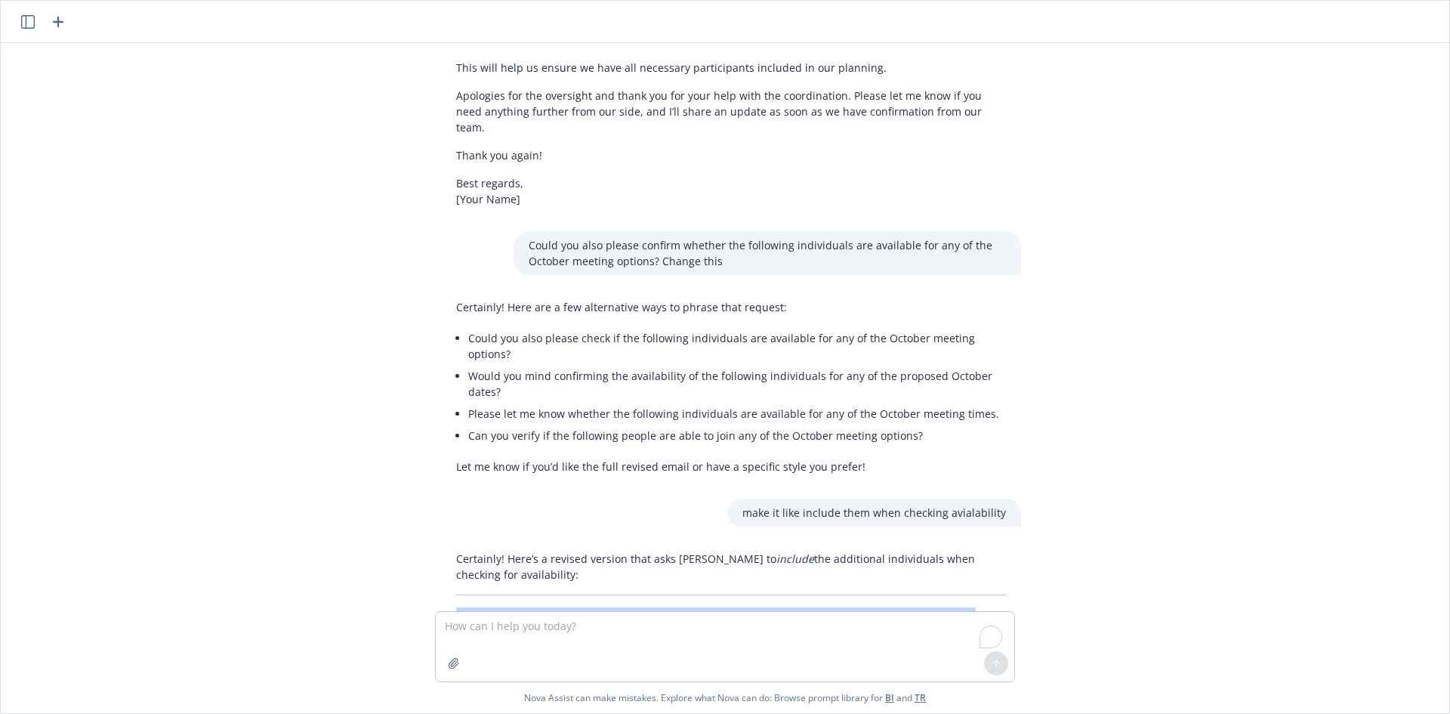
drag, startPoint x: 998, startPoint y: 520, endPoint x: 426, endPoint y: 515, distance: 572.5
click at [429, 545] on div "Certainly! Here’s a revised version that asks [PERSON_NAME] to include the addi…" at bounding box center [731, 615] width 604 height 141
copy p "Could you please include the following individuals when checking availability f…"
click at [535, 622] on textarea "To enrich screen reader interactions, please activate Accessibility in Grammarl…" at bounding box center [725, 646] width 579 height 69
paste textarea "Could you please include the following individuals when checking availability f…"
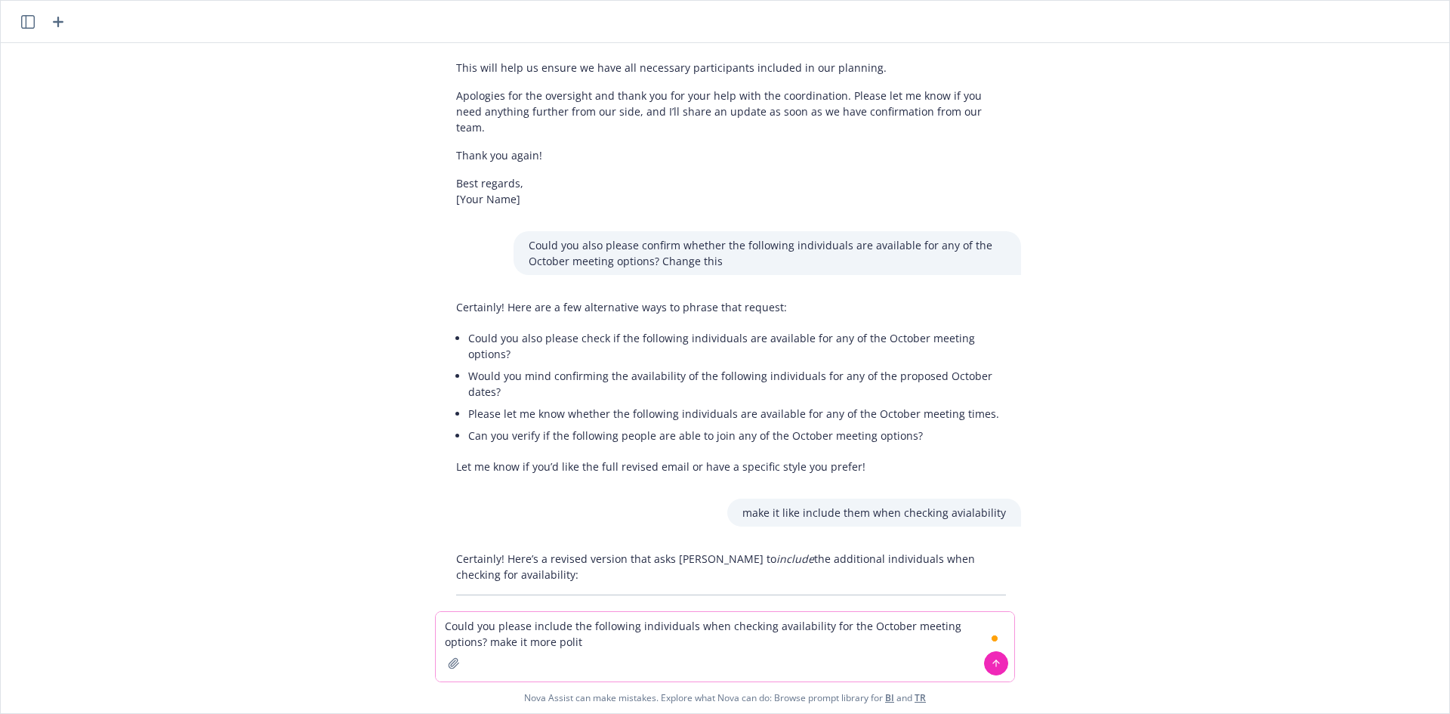
type textarea "Could you please include the following individuals when checking availability f…"
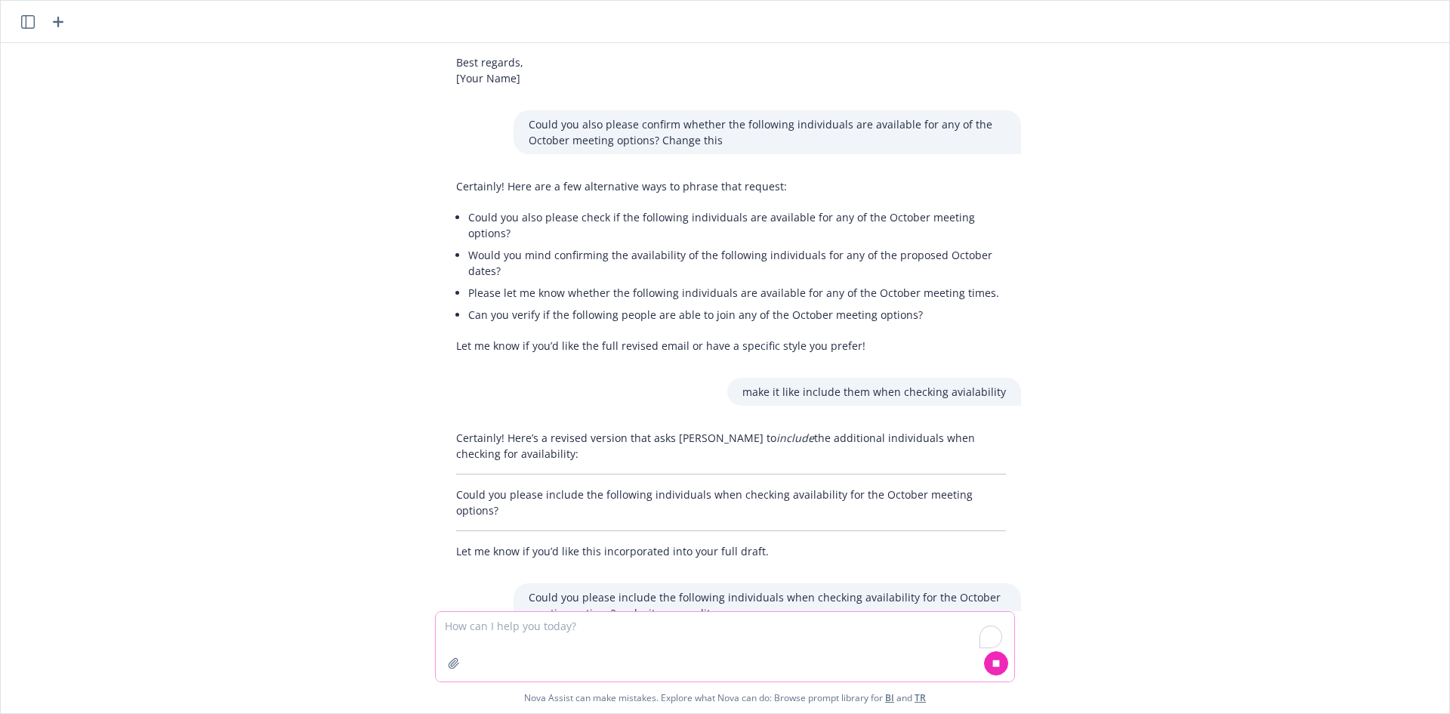
scroll to position [838, 0]
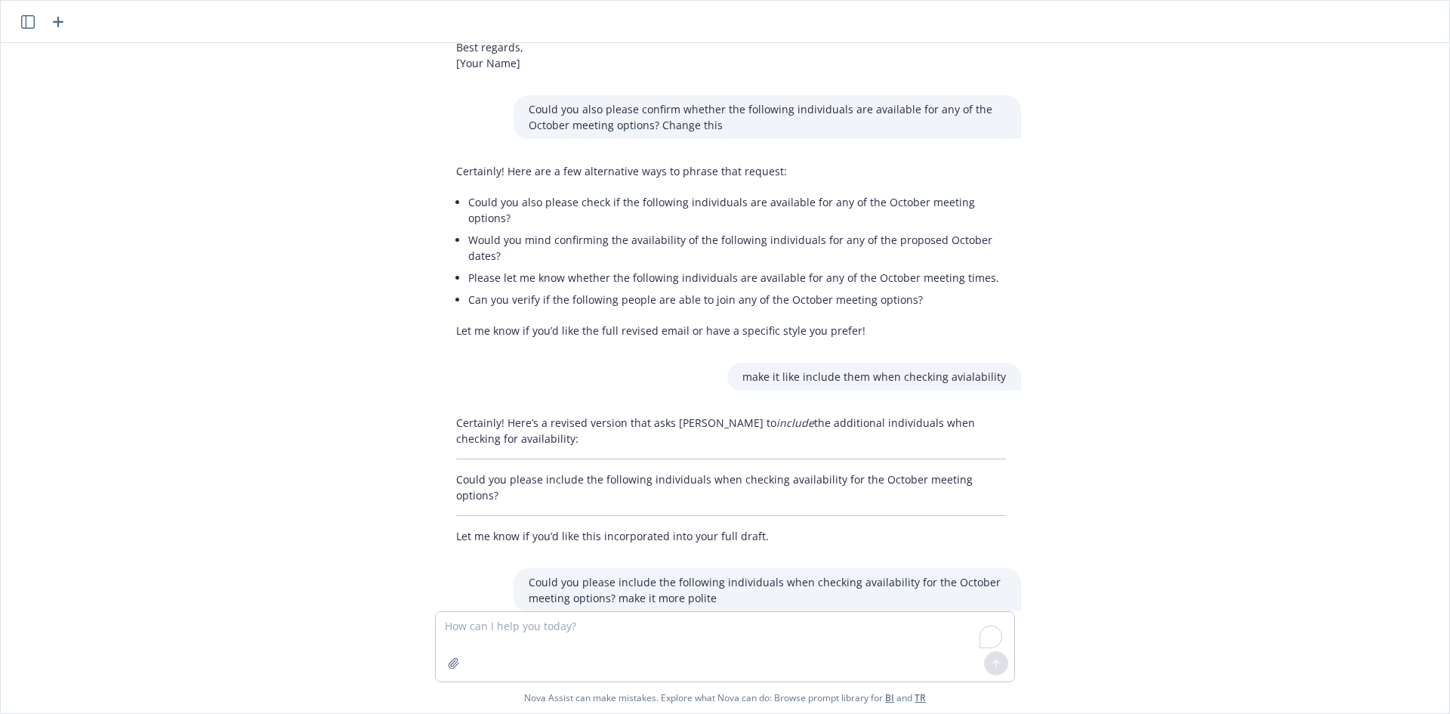
drag, startPoint x: 977, startPoint y: 562, endPoint x: 456, endPoint y: 570, distance: 521.2
click at [456, 570] on div "Hi [PERSON_NAME], I hope you’re doing well. I wanted to touch base regarding ou…" at bounding box center [725, 327] width 1436 height 568
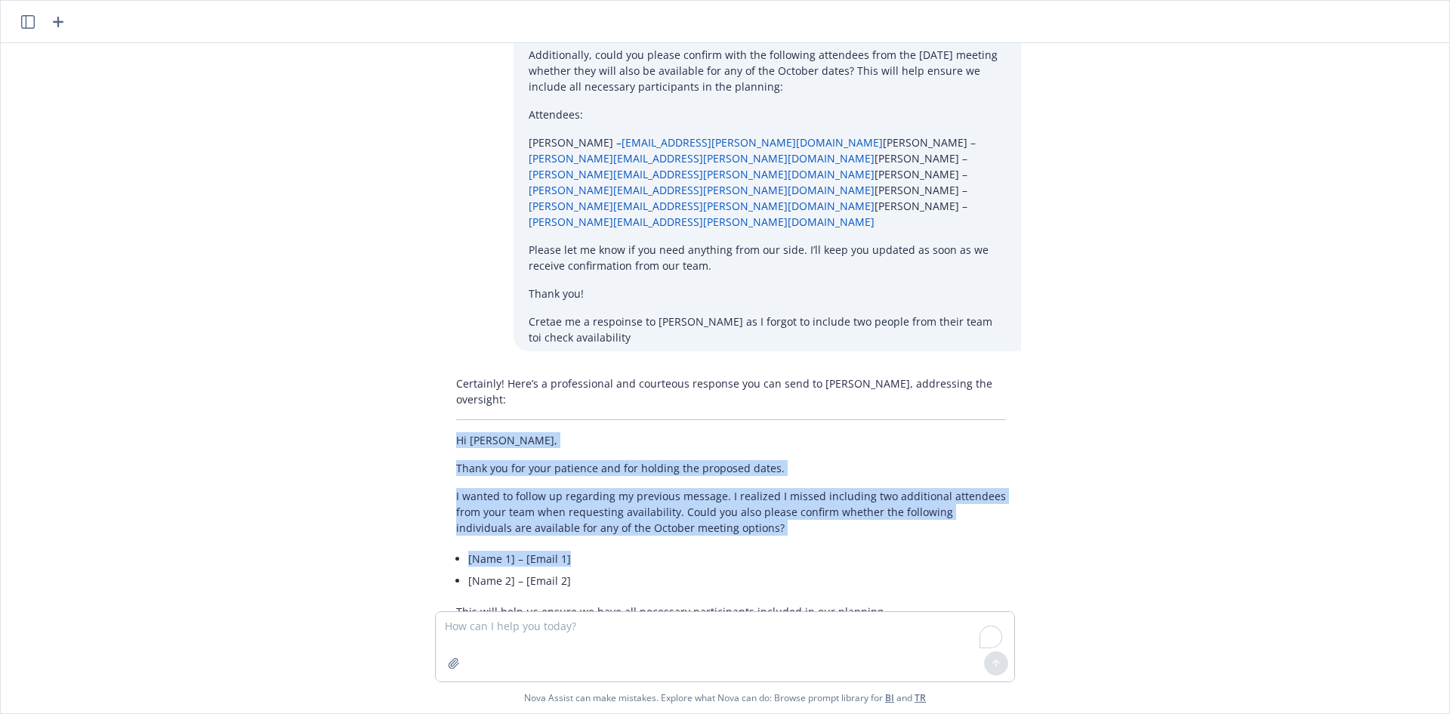
drag, startPoint x: 446, startPoint y: 378, endPoint x: 585, endPoint y: 486, distance: 176.0
click at [585, 485] on div "Certainly! Here’s a professional and courteous response you can send to [PERSON…" at bounding box center [731, 562] width 580 height 387
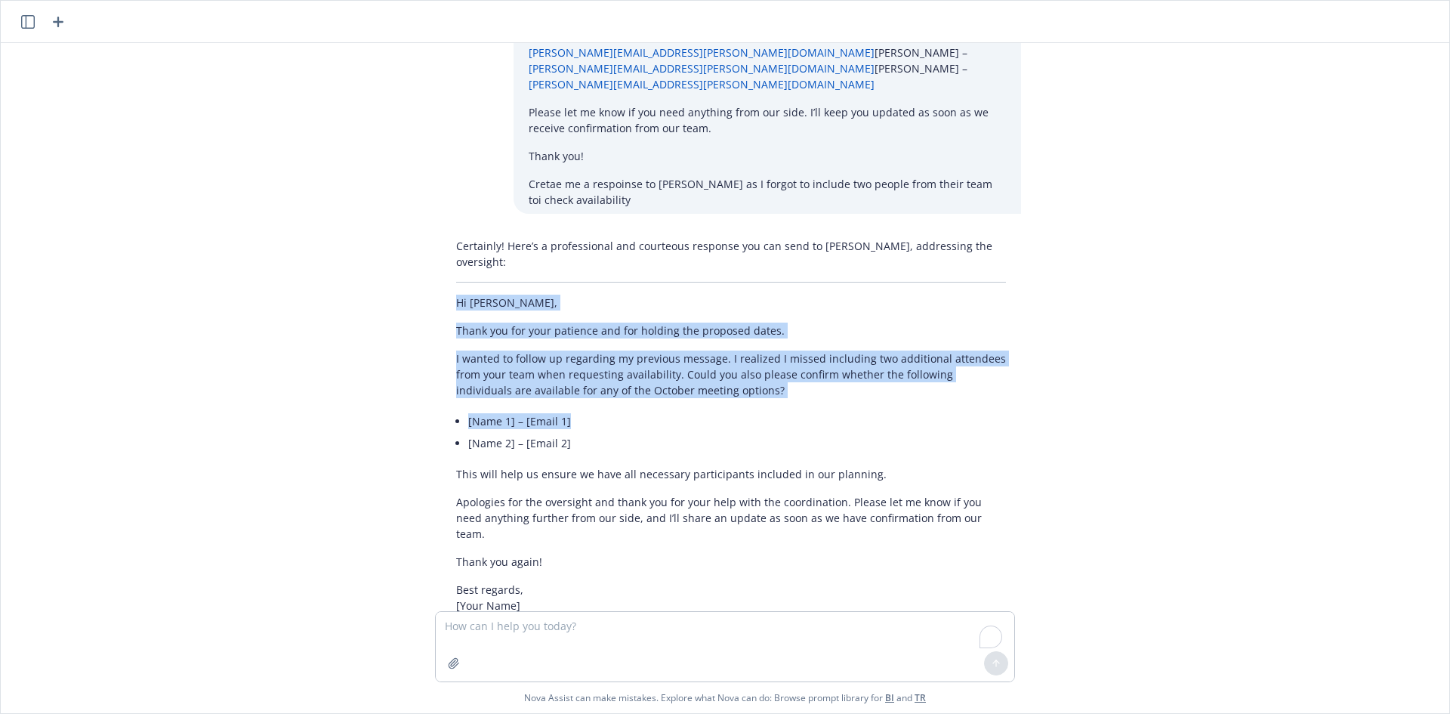
scroll to position [309, 0]
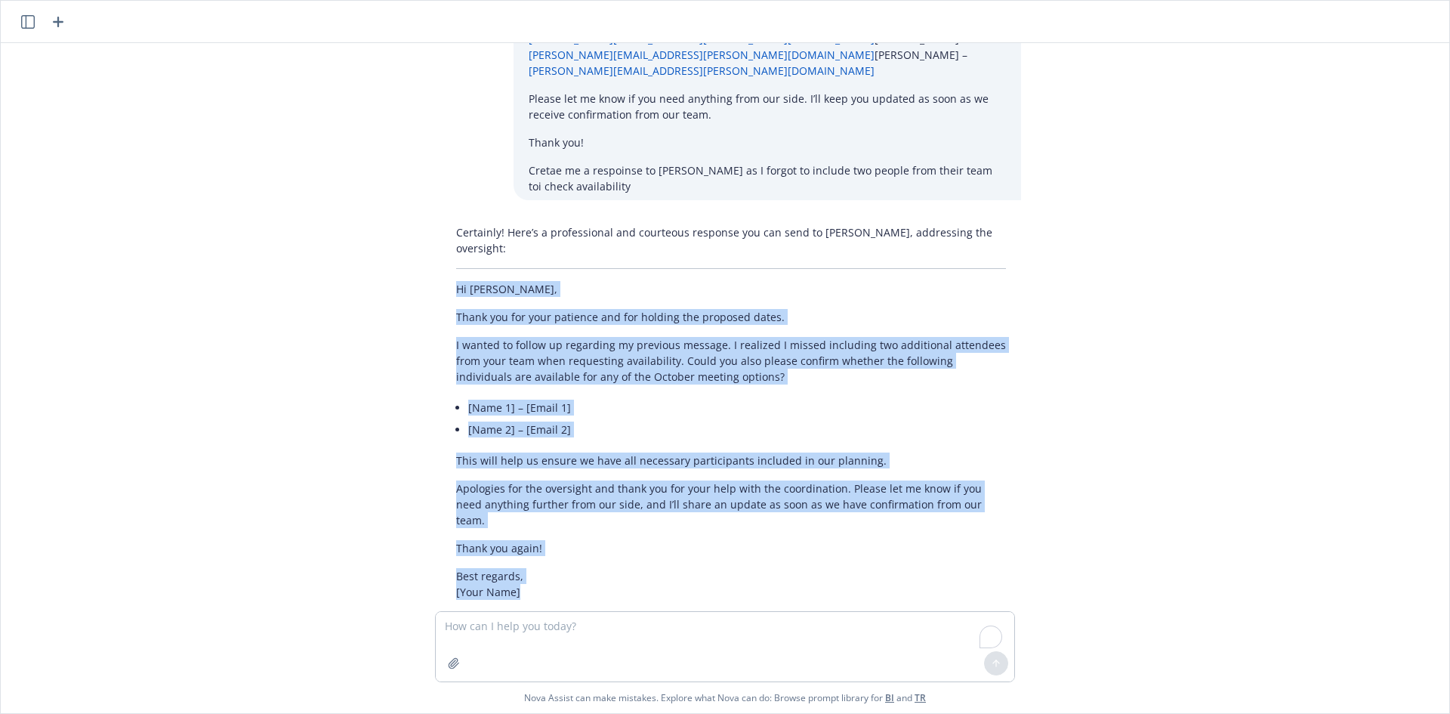
drag, startPoint x: 529, startPoint y: 514, endPoint x: 563, endPoint y: 511, distance: 34.1
click at [539, 568] on p "Best regards, [Your Name]" at bounding box center [731, 584] width 550 height 32
copy div "Hi [PERSON_NAME], Thank you for your patience and for holding the proposed date…"
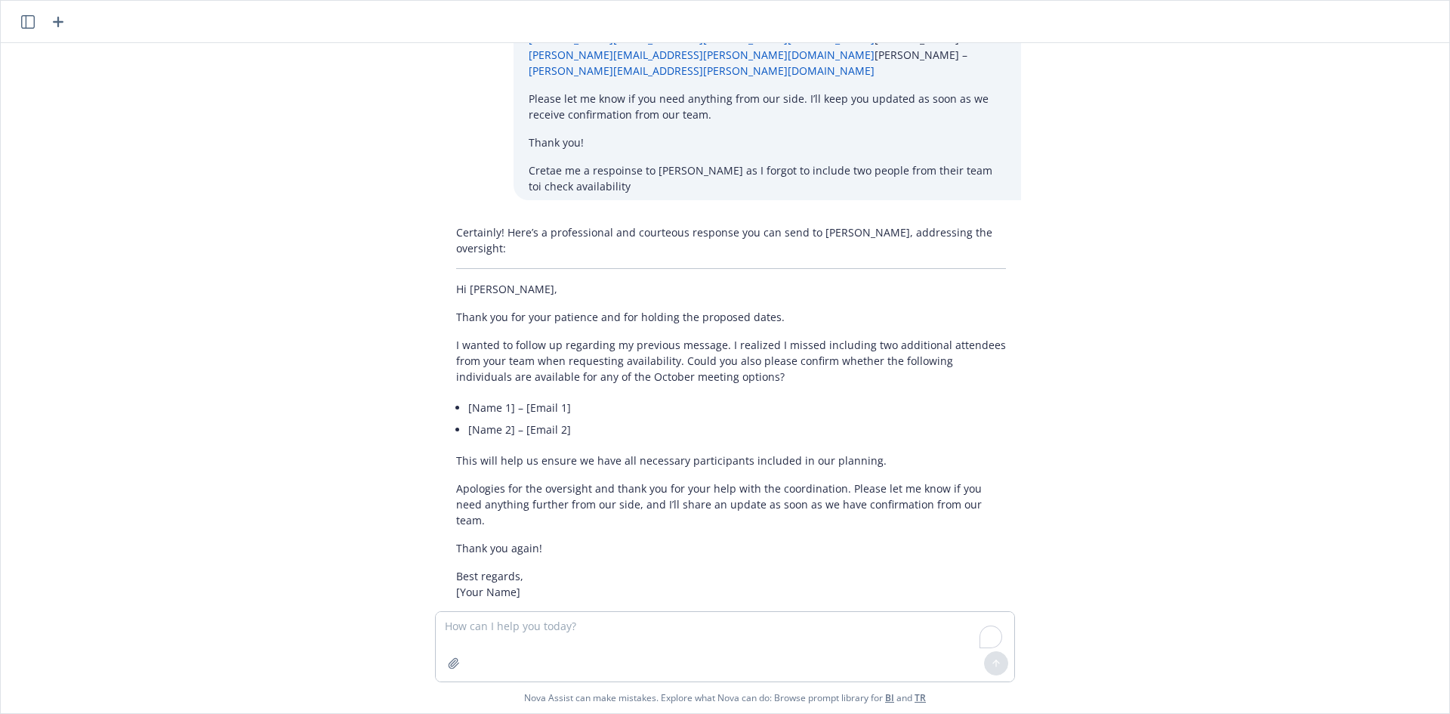
click at [588, 630] on p "Could you also please confirm whether the following individuals are available f…" at bounding box center [767, 646] width 477 height 32
drag, startPoint x: 526, startPoint y: 558, endPoint x: 665, endPoint y: 569, distance: 139.4
click at [660, 630] on p "Could you also please confirm whether the following individuals are available f…" at bounding box center [767, 646] width 477 height 32
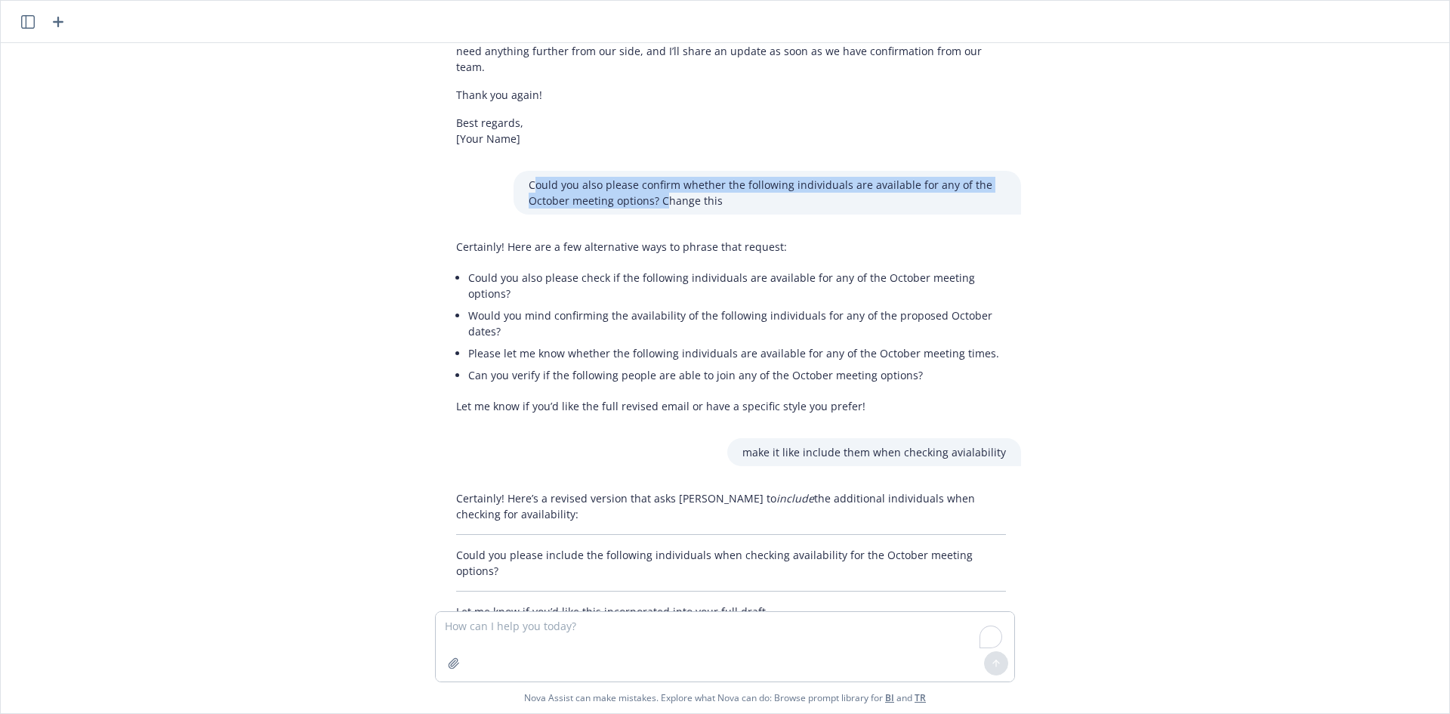
scroll to position [838, 0]
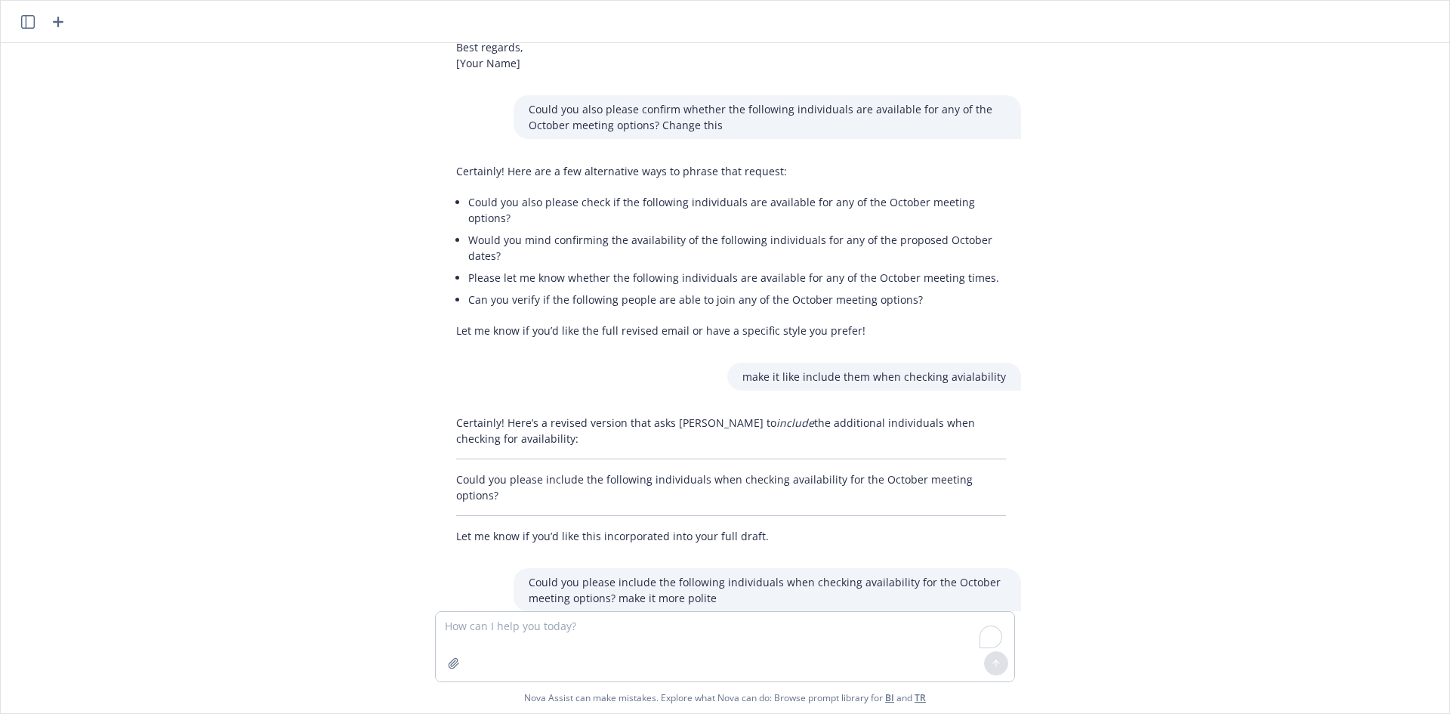
click at [631, 518] on div "Hi [PERSON_NAME], I hope you’re doing well. I wanted to touch base regarding ou…" at bounding box center [725, 327] width 1436 height 568
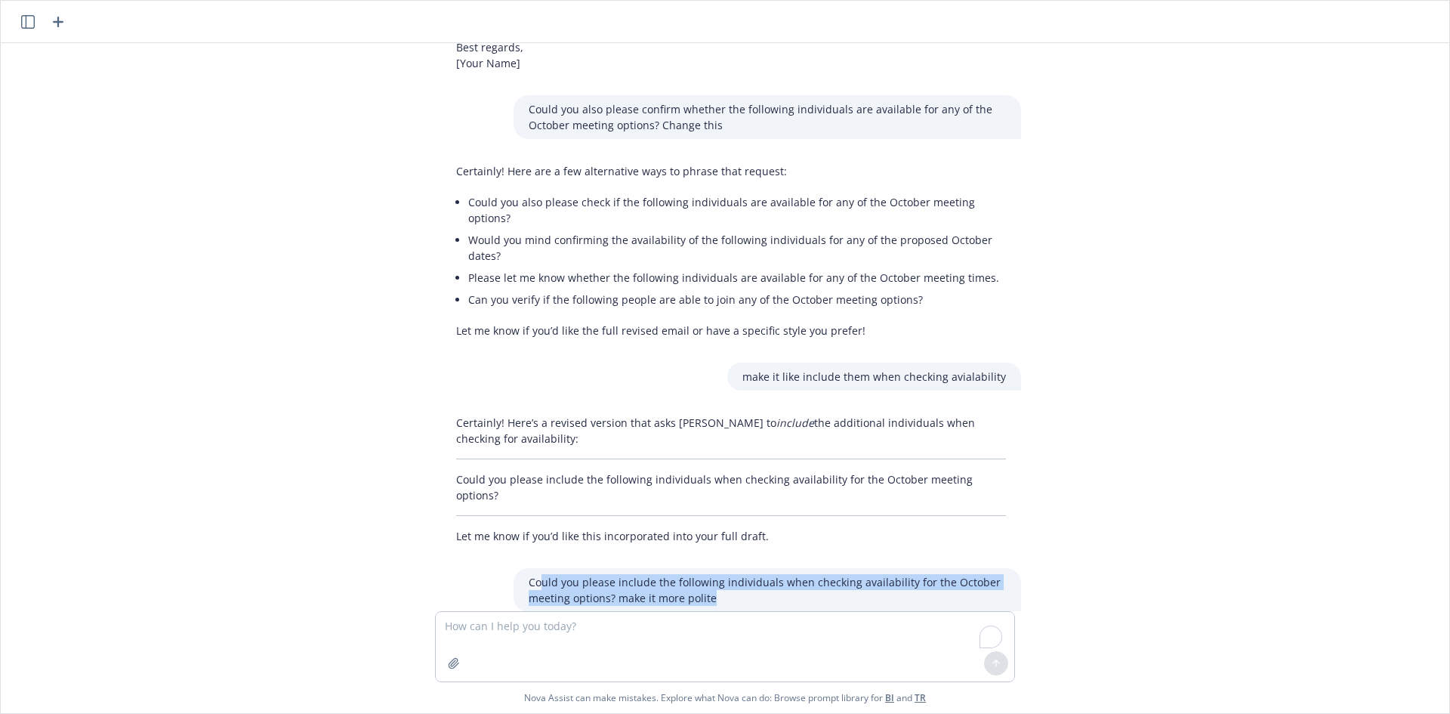
drag, startPoint x: 596, startPoint y: 473, endPoint x: 755, endPoint y: 491, distance: 160.4
click at [755, 574] on p "Could you please include the following individuals when checking availability f…" at bounding box center [767, 590] width 477 height 32
copy p "uld you please include the following individuals when checking availability for…"
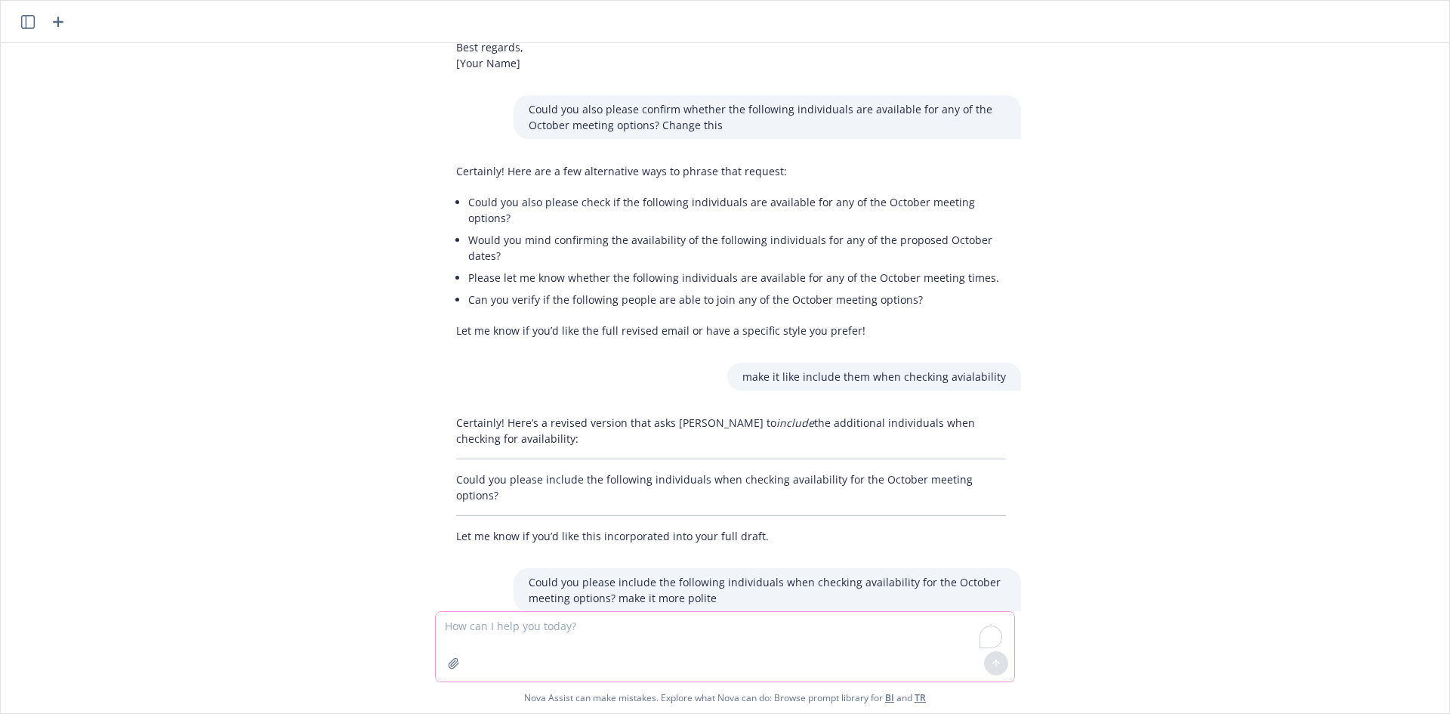
click at [637, 619] on textarea "To enrich screen reader interactions, please activate Accessibility in Grammarl…" at bounding box center [725, 646] width 579 height 69
paste textarea "uld you please include the following individuals when checking availability for…"
click at [444, 627] on textarea "uld you please include the following individuals when checking availability for…" at bounding box center [725, 646] width 579 height 69
click at [508, 628] on textarea "Could you please include the following individuals when checking availability f…" at bounding box center [725, 646] width 579 height 69
click at [522, 625] on textarea "Could you please include the following individuals when checking availability f…" at bounding box center [725, 646] width 579 height 69
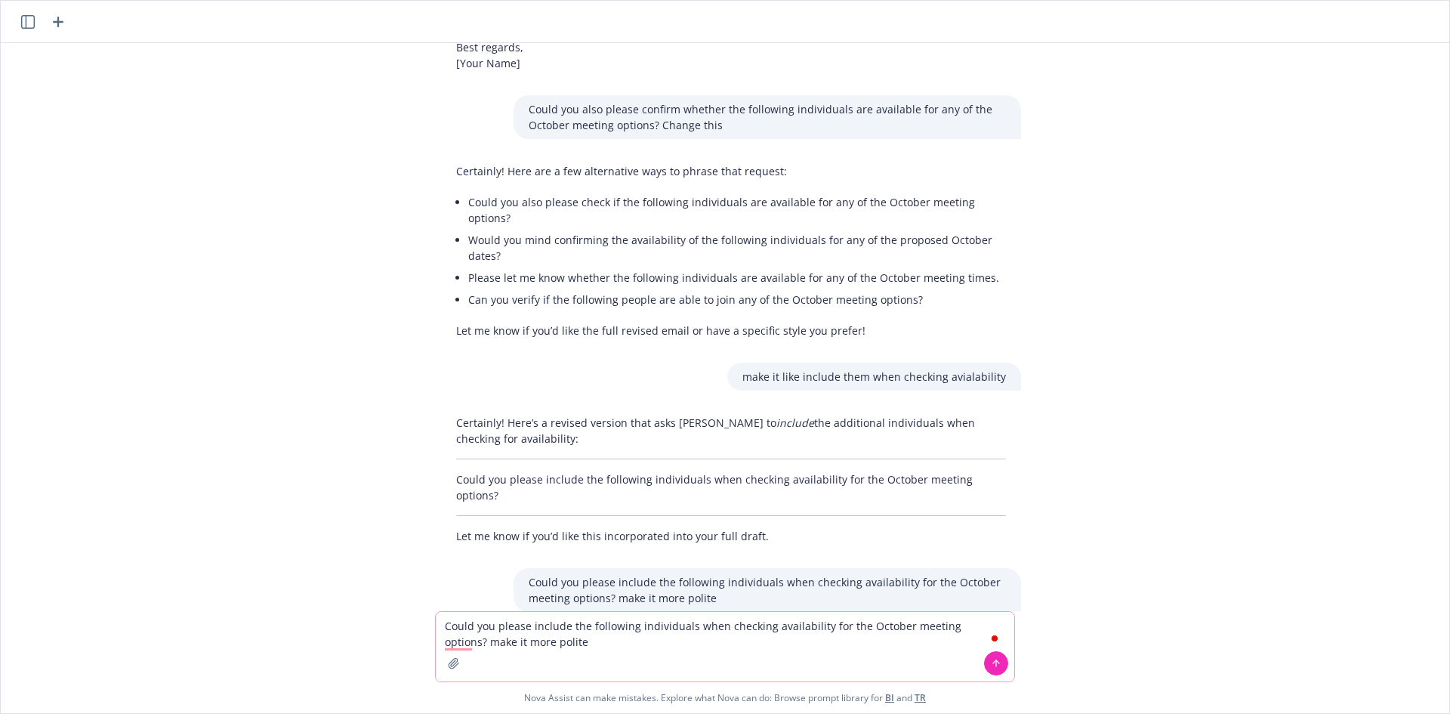
click at [522, 625] on textarea "Could you please include the following individuals when checking availability f…" at bounding box center [725, 646] width 579 height 69
click at [553, 630] on textarea "Could you include the following individuals when checking availability for the …" at bounding box center [725, 646] width 579 height 69
drag, startPoint x: 662, startPoint y: 628, endPoint x: 567, endPoint y: 631, distance: 94.5
click at [966, 625] on textarea "Could you include them when checking availability for the October meeting optio…" at bounding box center [725, 646] width 579 height 69
drag, startPoint x: 930, startPoint y: 632, endPoint x: 1047, endPoint y: 624, distance: 117.4
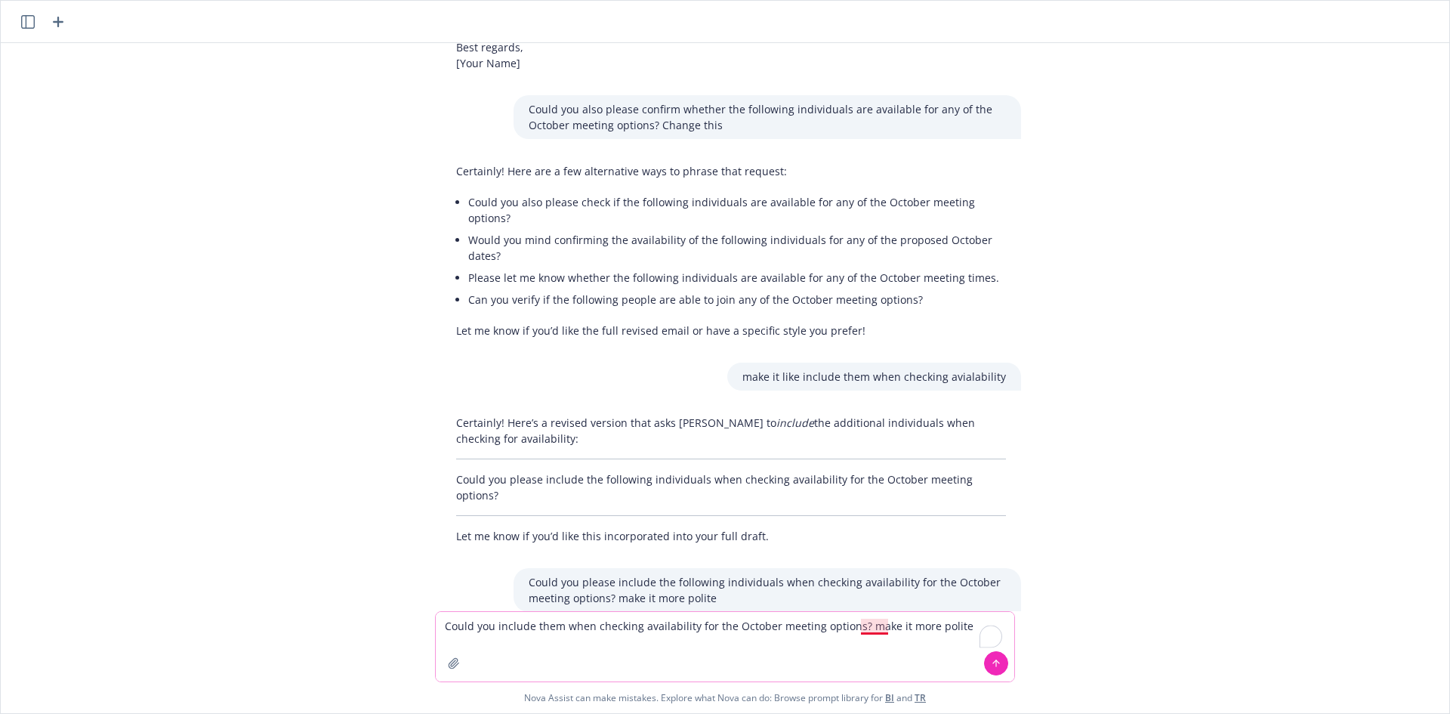
click at [1047, 624] on div "Hi [PERSON_NAME], I hope you’re doing well. I wanted to touch base regarding ou…" at bounding box center [725, 378] width 1449 height 670
drag, startPoint x: 893, startPoint y: 626, endPoint x: 464, endPoint y: 579, distance: 432.4
click at [491, 582] on div "Hi [PERSON_NAME], I hope you’re doing well. I wanted to touch base regarding ou…" at bounding box center [725, 378] width 1449 height 670
paste textarea "To enrich screen reader interactions, please activate Accessibility in Grammarl…"
type textarea "Could you include them when checking availability for the October meeting optio…"
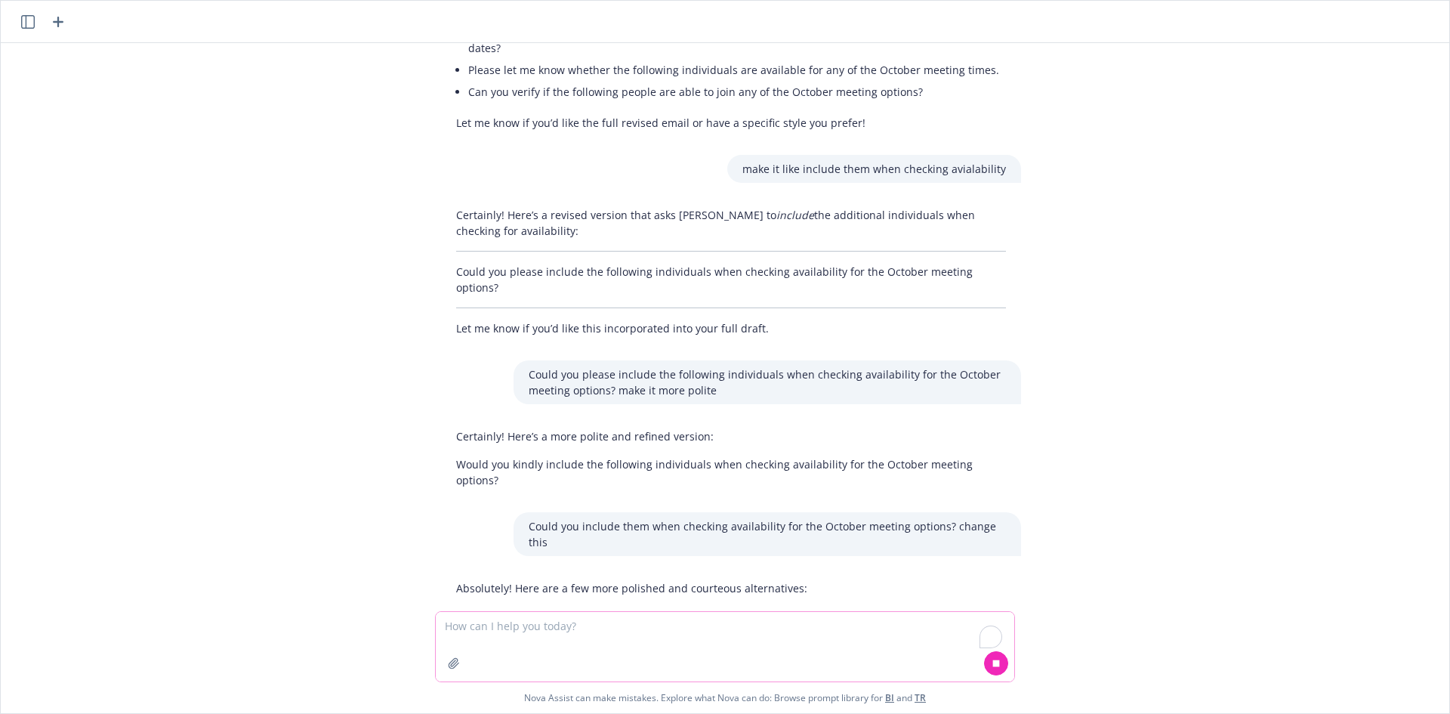
scroll to position [1073, 0]
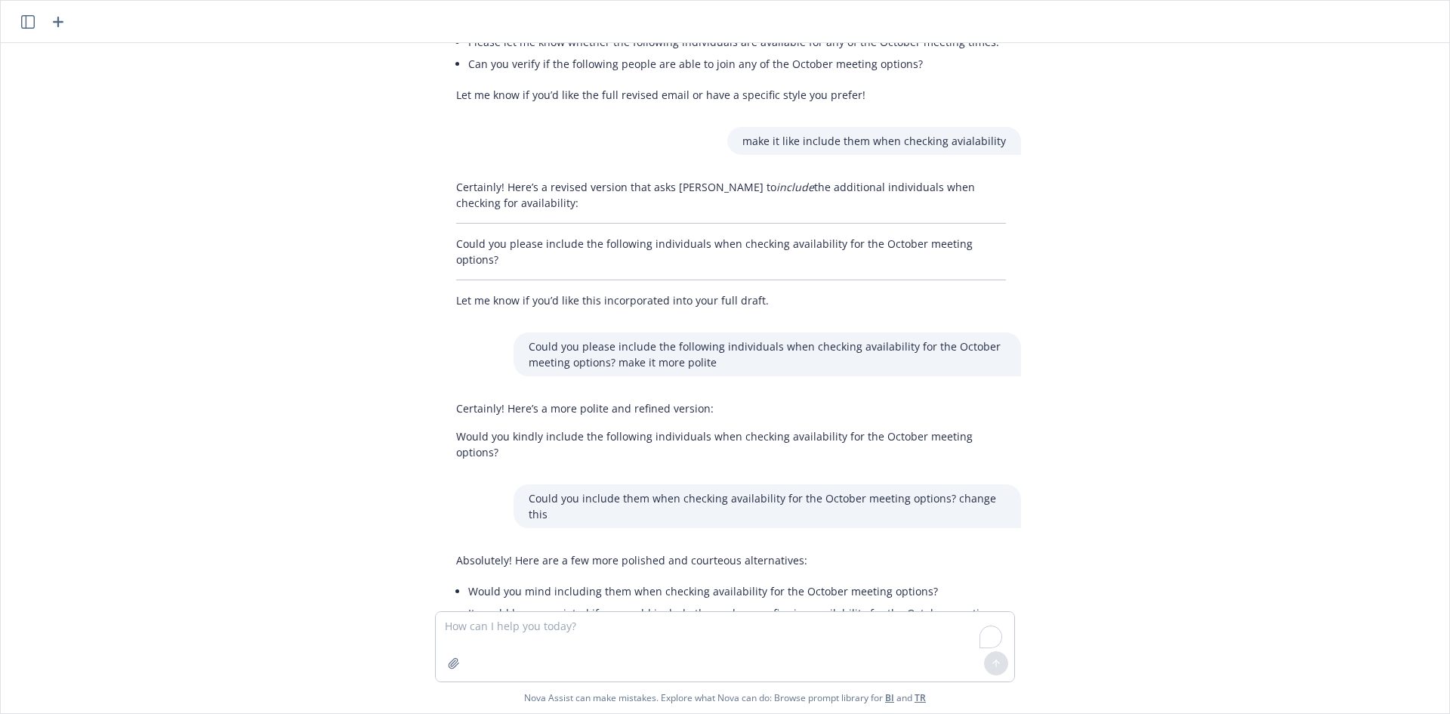
drag, startPoint x: 464, startPoint y: 508, endPoint x: 913, endPoint y: 509, distance: 448.6
click at [913, 640] on li "Please also include them when checking availability for the October meeting dat…" at bounding box center [737, 651] width 538 height 22
copy li "Please also include them when checking availability for the October meeting dat…"
